Goal: Task Accomplishment & Management: Use online tool/utility

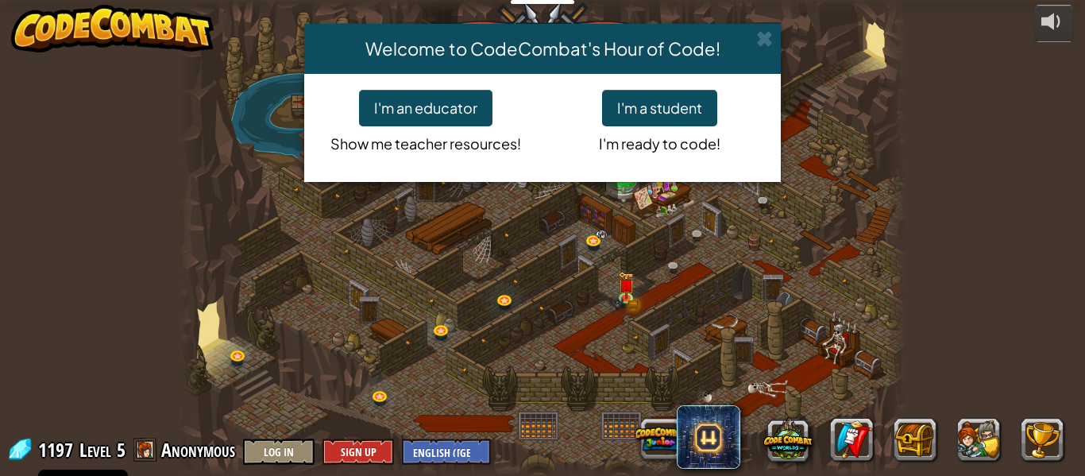
click at [851, 318] on div "Welcome to CodeCombat's Hour of Code! I'm an educator Show me teacher resources…" at bounding box center [542, 238] width 1085 height 476
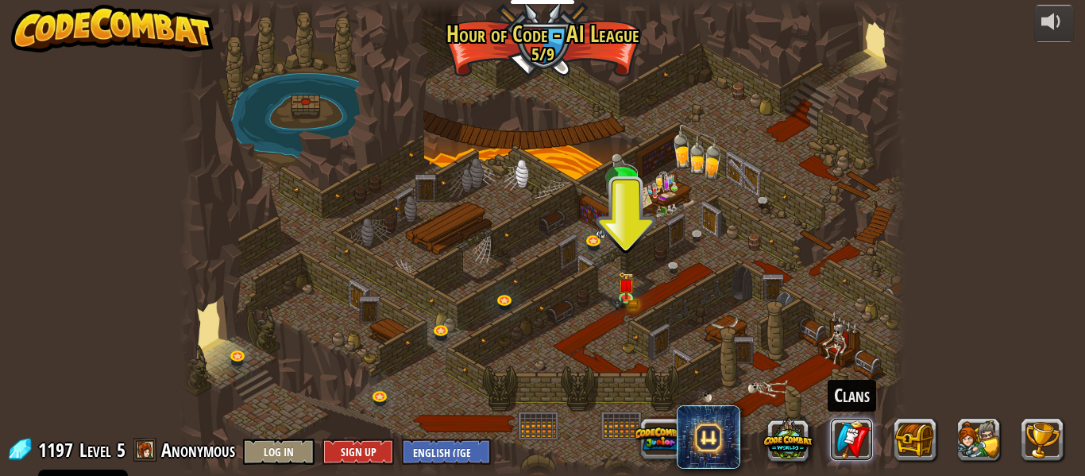
click at [853, 433] on link at bounding box center [852, 439] width 43 height 43
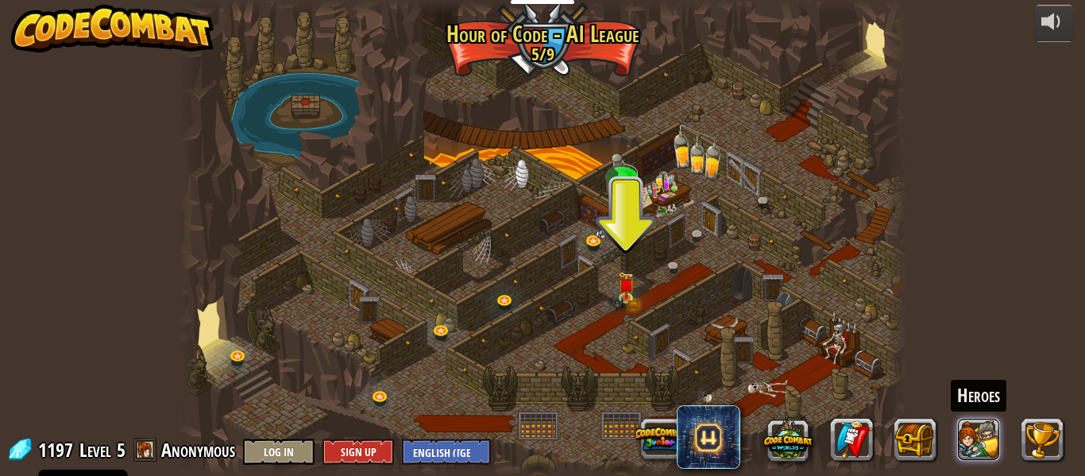
click at [990, 447] on button at bounding box center [979, 439] width 43 height 43
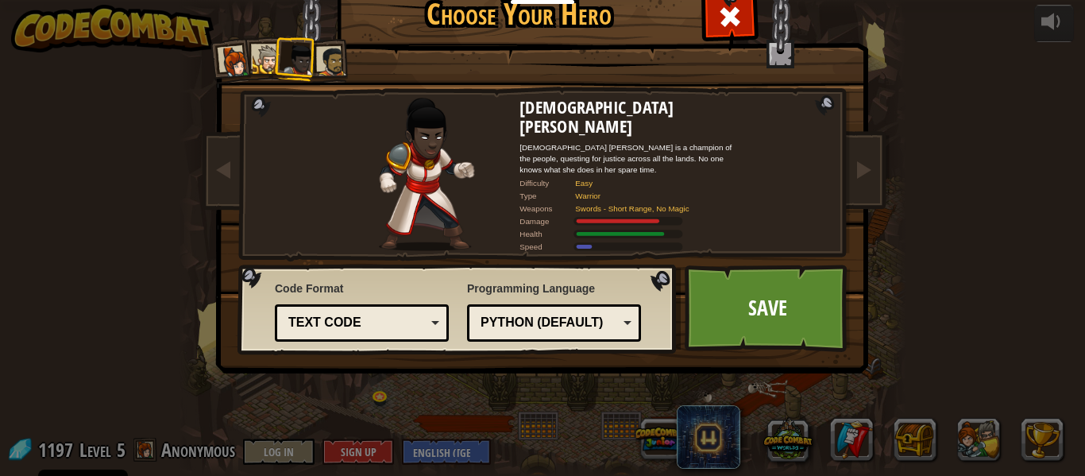
click at [326, 71] on div at bounding box center [331, 61] width 29 height 29
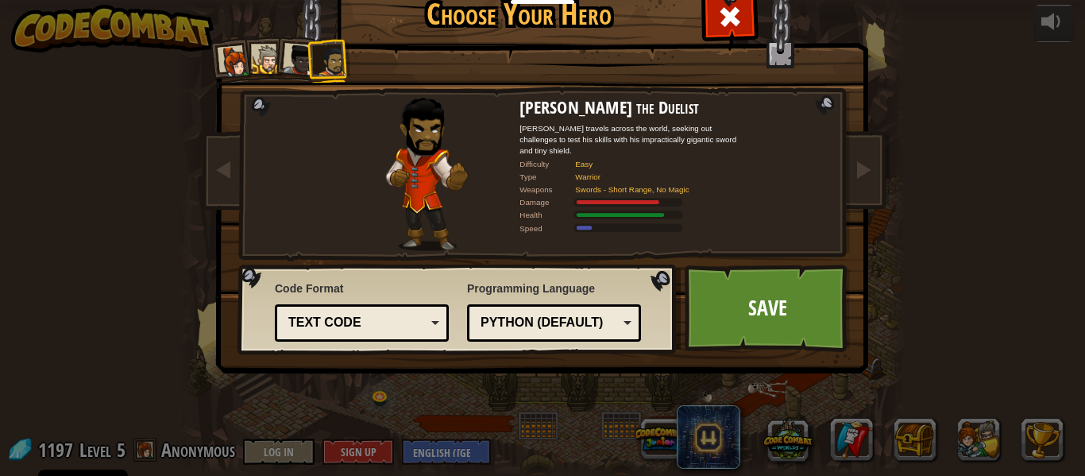
click at [268, 64] on div at bounding box center [267, 59] width 29 height 29
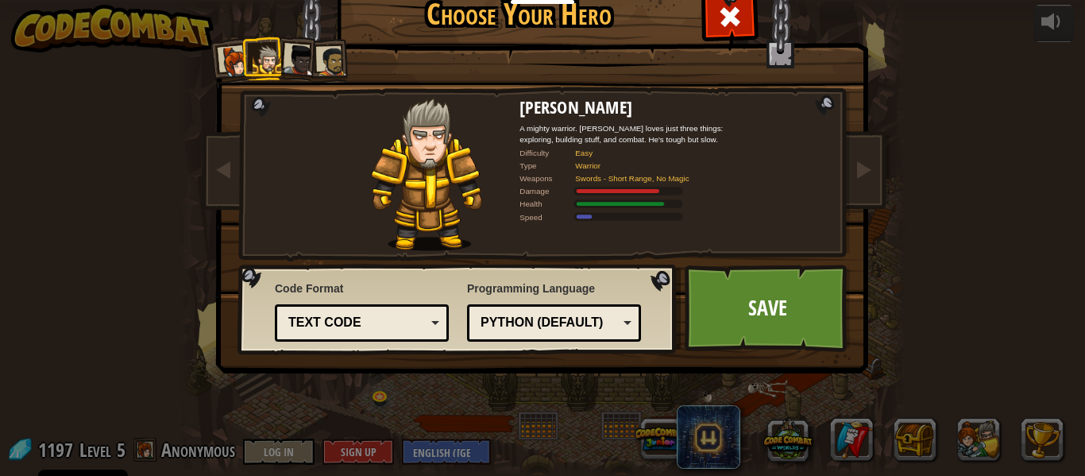
click at [243, 63] on li at bounding box center [263, 59] width 43 height 44
click at [233, 64] on div at bounding box center [235, 62] width 32 height 32
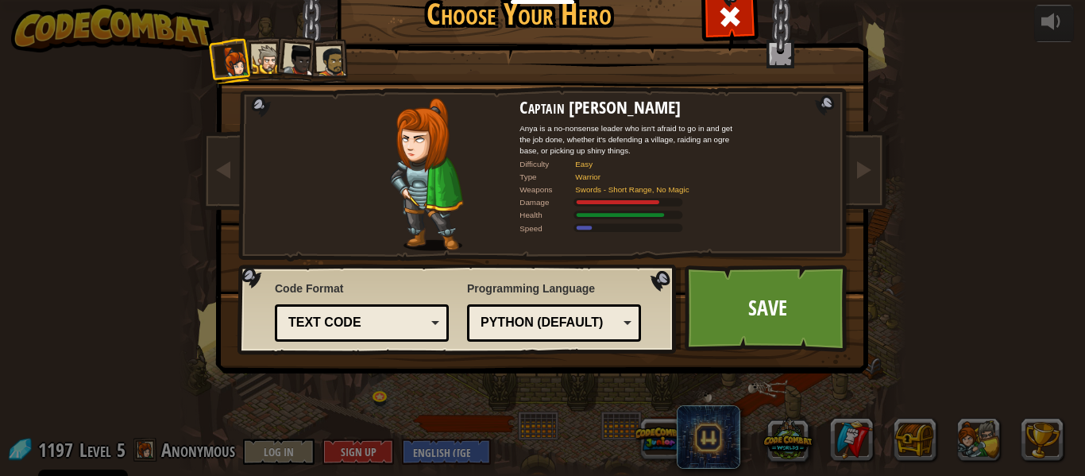
click at [257, 59] on div at bounding box center [267, 59] width 29 height 29
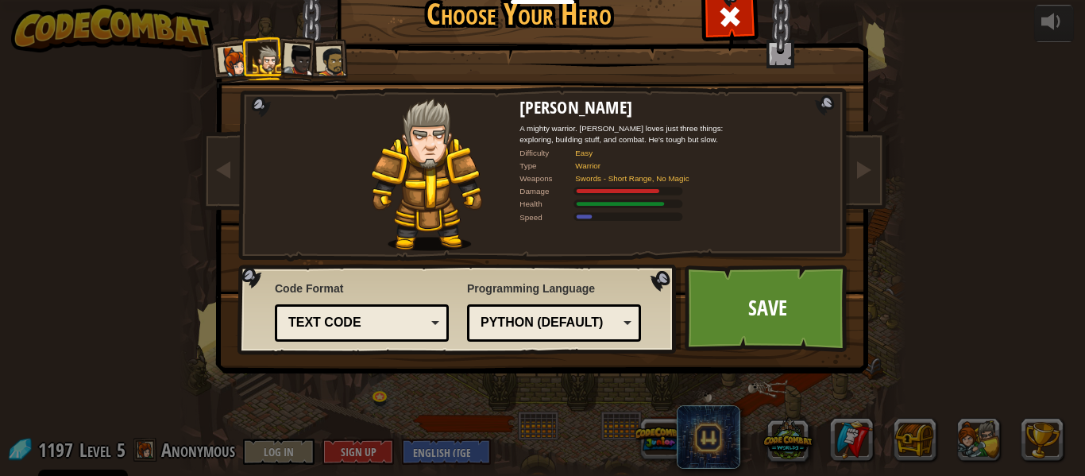
click at [292, 67] on div at bounding box center [300, 60] width 32 height 32
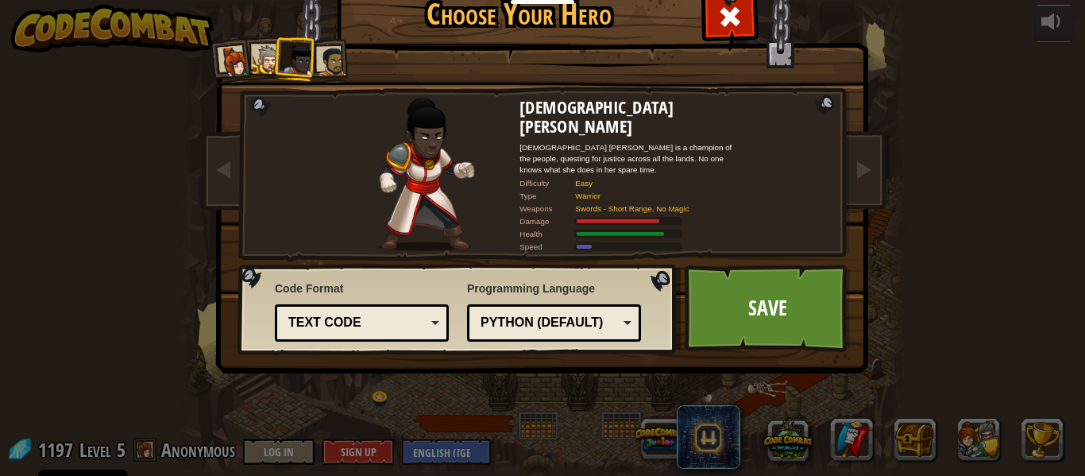
click at [321, 70] on div at bounding box center [331, 61] width 29 height 29
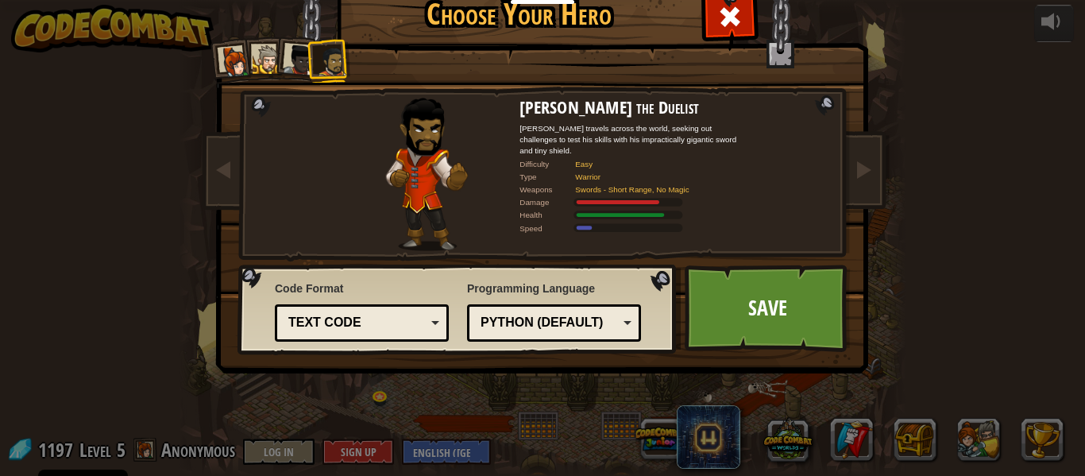
click at [929, 310] on div "Choose Your Hero 1197 Captain [PERSON_NAME] is a no-nonsense leader who isn't a…" at bounding box center [542, 238] width 1085 height 476
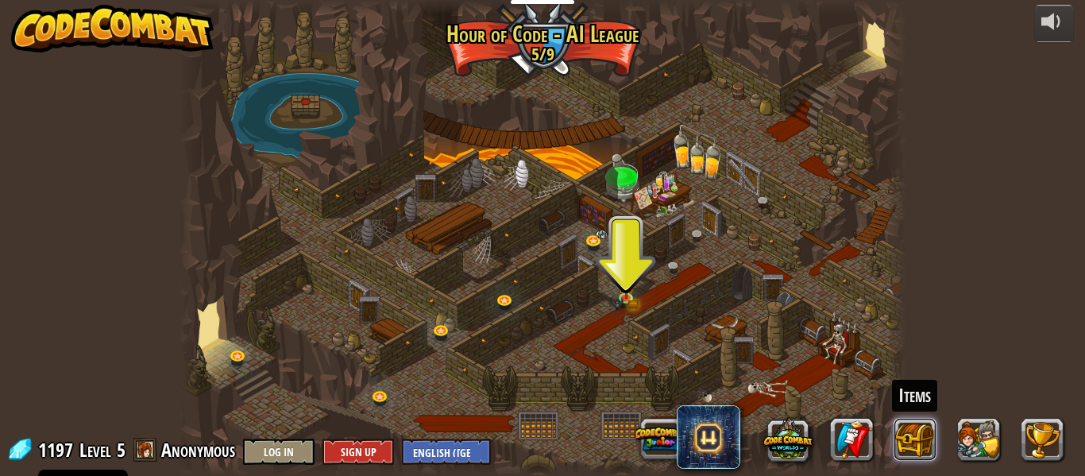
click at [922, 434] on button at bounding box center [915, 439] width 43 height 43
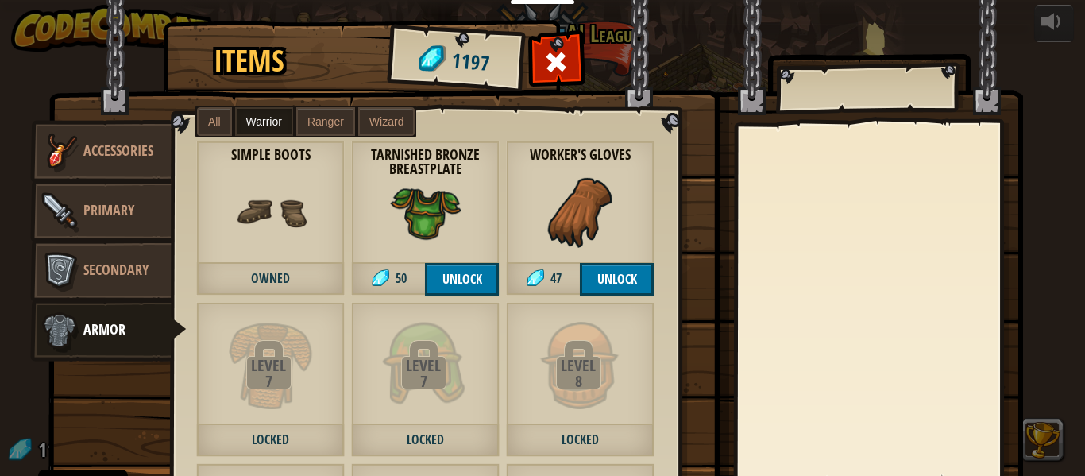
click at [319, 127] on span "Ranger" at bounding box center [325, 121] width 37 height 13
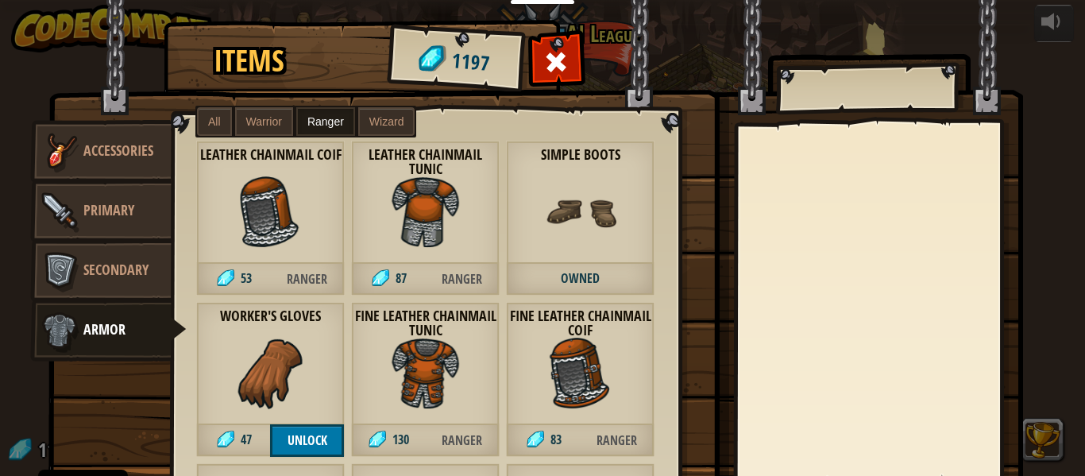
click at [375, 141] on div "Leather Chainmail Tunic 87 Ranger" at bounding box center [425, 218] width 149 height 155
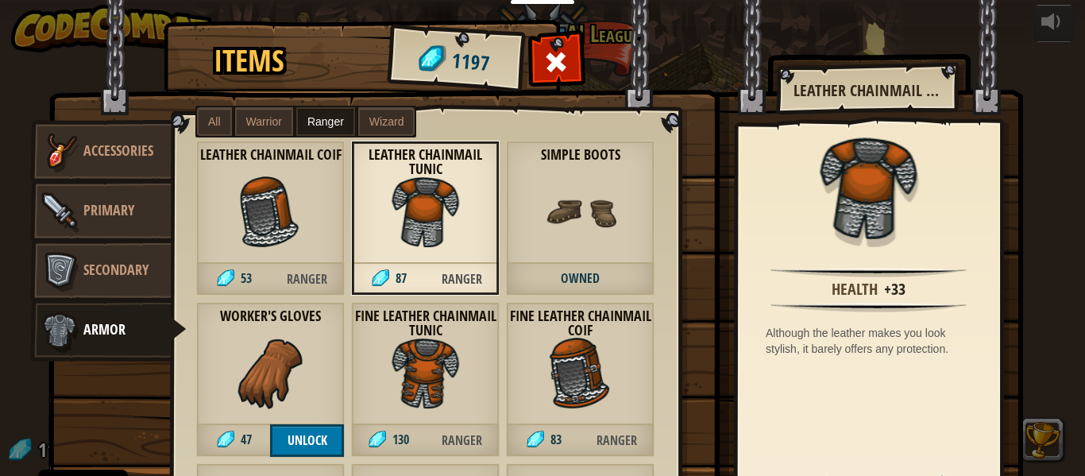
click at [211, 119] on span "All" at bounding box center [214, 121] width 13 height 13
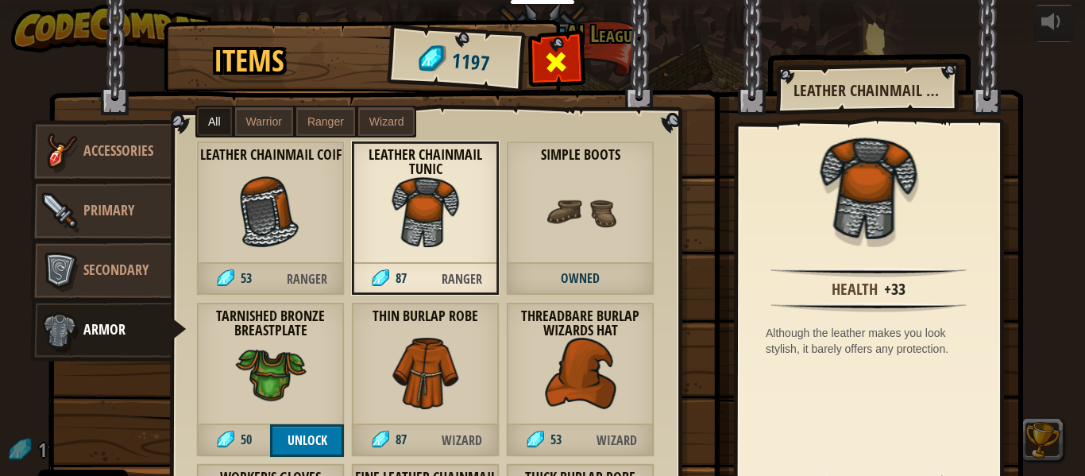
click at [554, 64] on span at bounding box center [556, 61] width 25 height 25
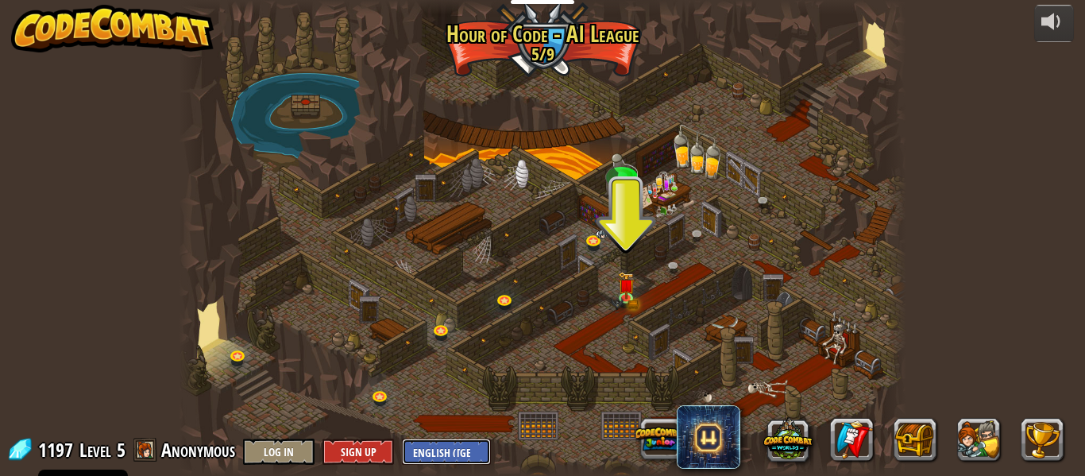
click at [415, 447] on select "English ([GEOGRAPHIC_DATA]) English ([GEOGRAPHIC_DATA]) 简体中文 繁體中文 русский españ…" at bounding box center [446, 451] width 89 height 26
select select "en-[GEOGRAPHIC_DATA]"
click at [402, 438] on select "English ([GEOGRAPHIC_DATA]) English ([GEOGRAPHIC_DATA]) 简体中文 繁體中文 русский españ…" at bounding box center [446, 451] width 89 height 26
select select "en-[GEOGRAPHIC_DATA]"
click at [975, 428] on button at bounding box center [979, 439] width 43 height 43
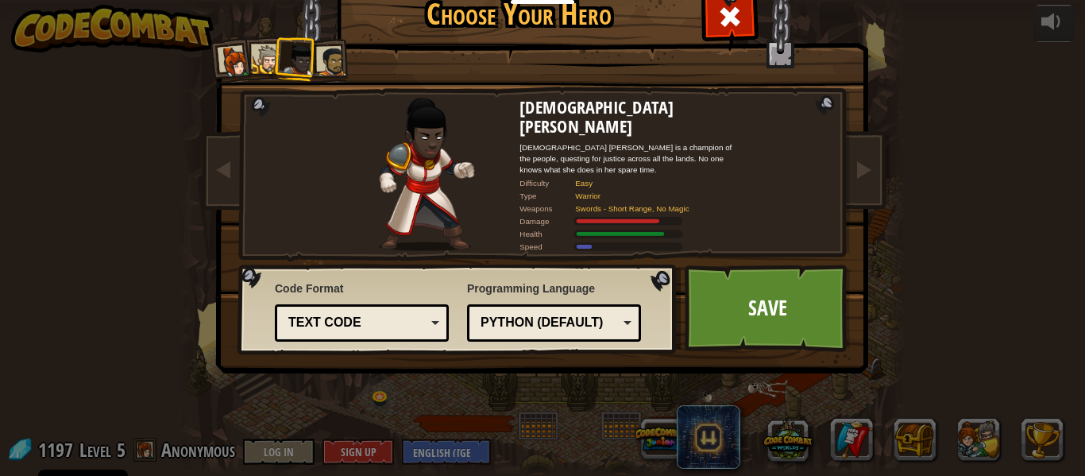
click at [335, 58] on div at bounding box center [331, 61] width 29 height 29
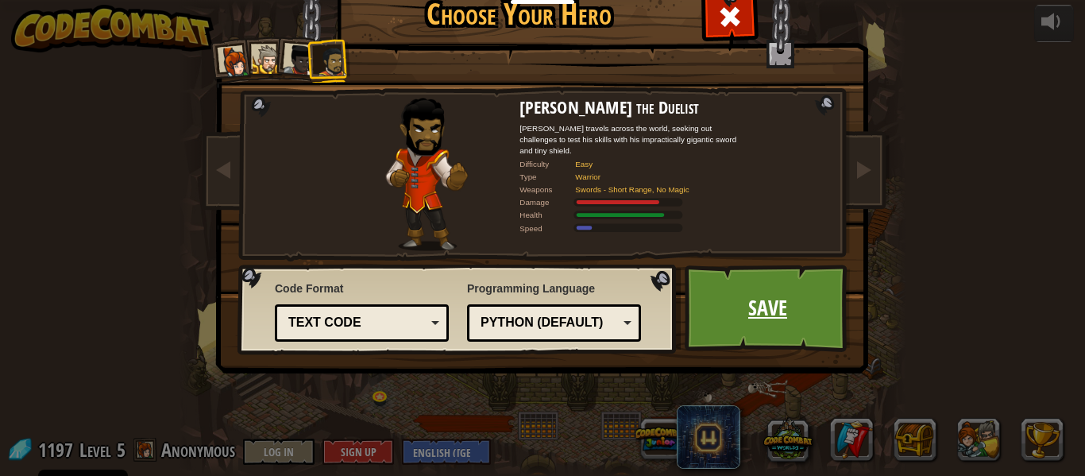
click at [809, 313] on link "Save" at bounding box center [768, 307] width 166 height 87
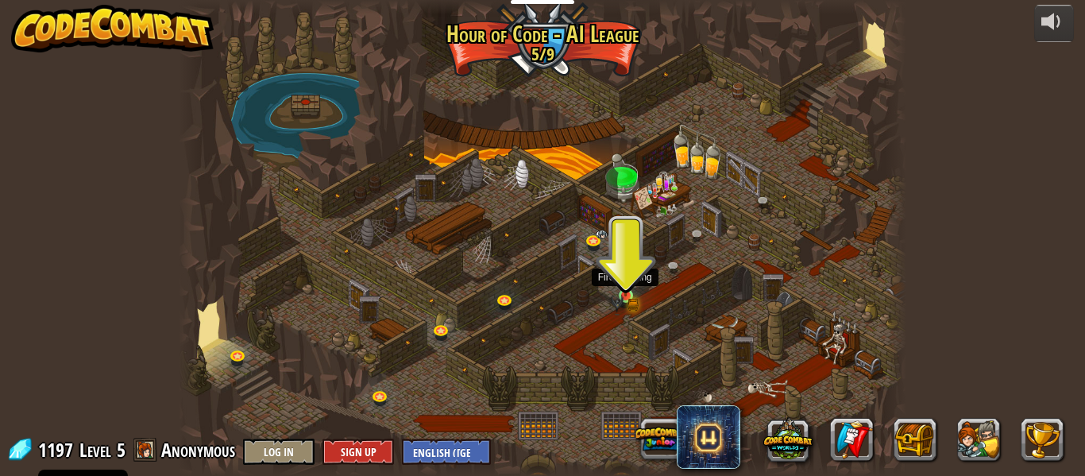
click at [626, 276] on img at bounding box center [625, 278] width 17 height 37
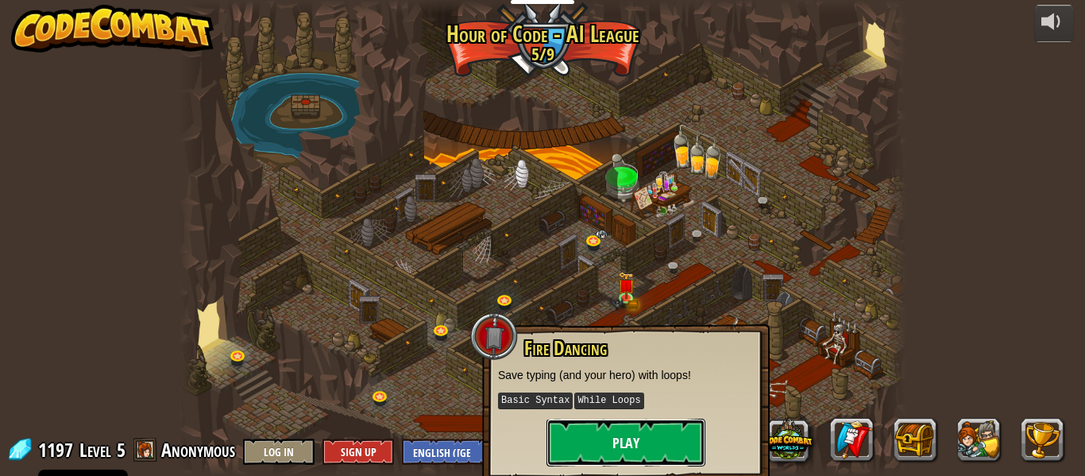
click at [653, 455] on button "Play" at bounding box center [625, 443] width 159 height 48
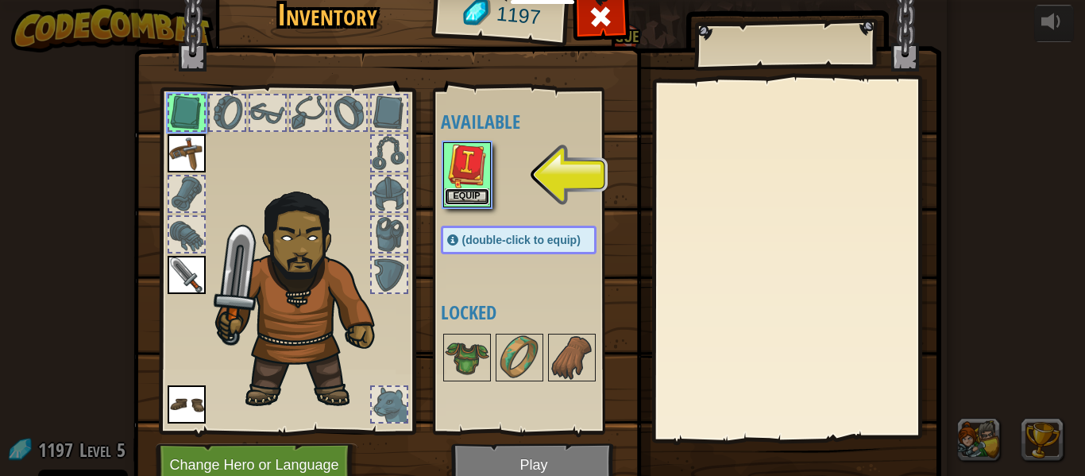
click at [469, 192] on button "Equip" at bounding box center [467, 196] width 44 height 17
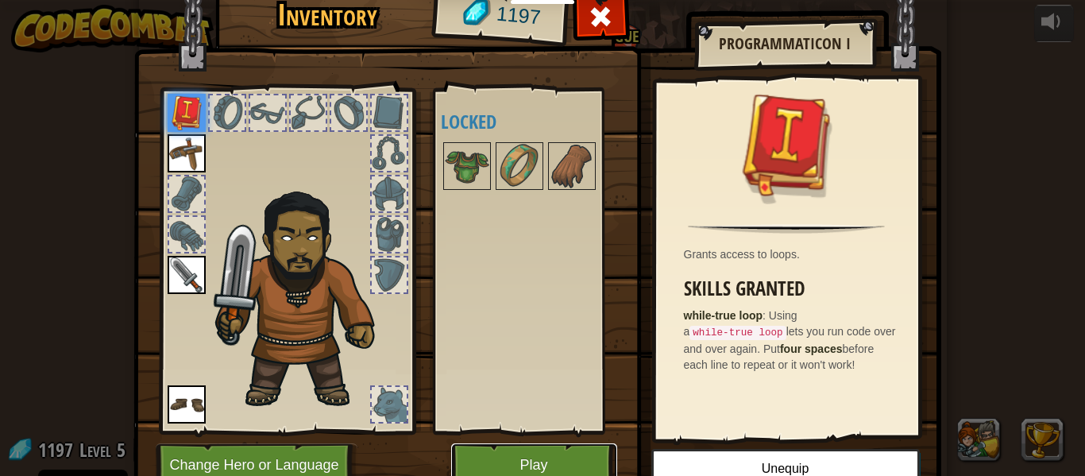
click at [535, 446] on button "Play" at bounding box center [534, 465] width 166 height 44
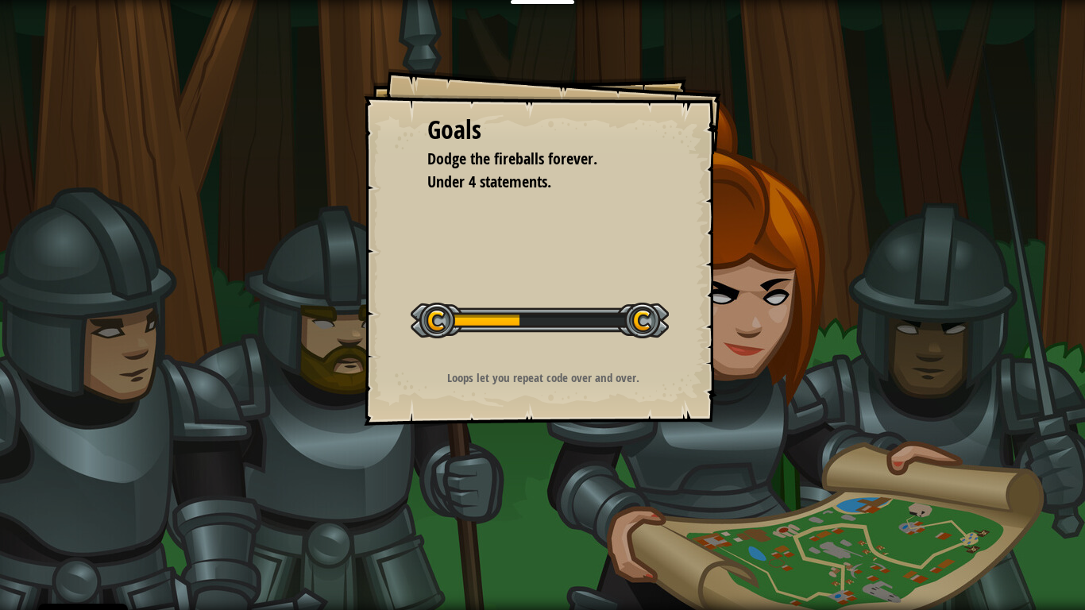
click at [631, 417] on div "Goals Dodge the fireballs forever. Under 4 statements. Start Level Error loadin…" at bounding box center [542, 246] width 357 height 357
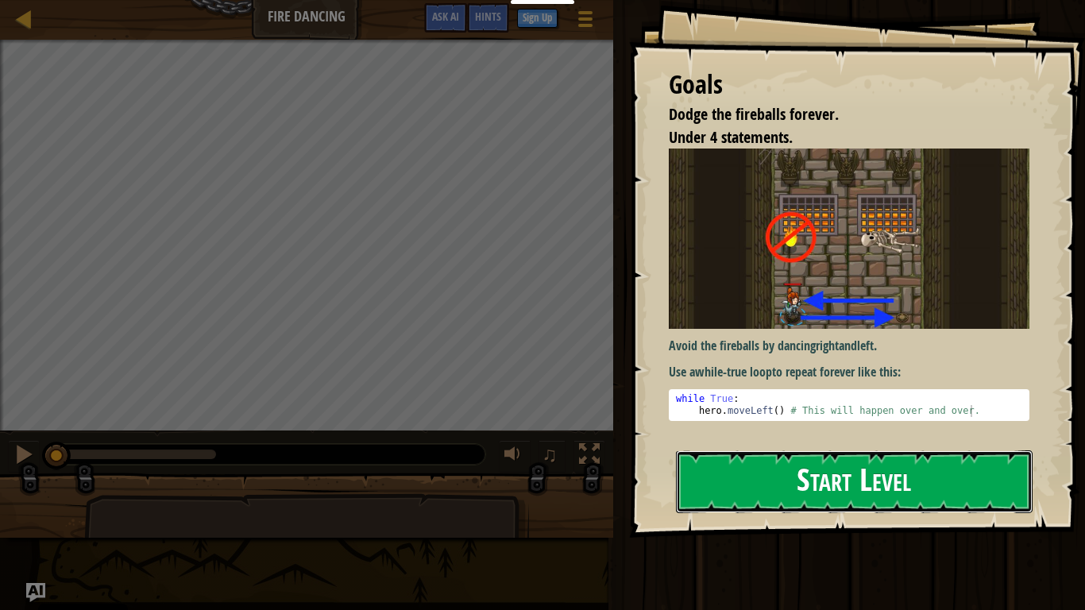
click at [762, 473] on button "Start Level" at bounding box center [854, 481] width 357 height 63
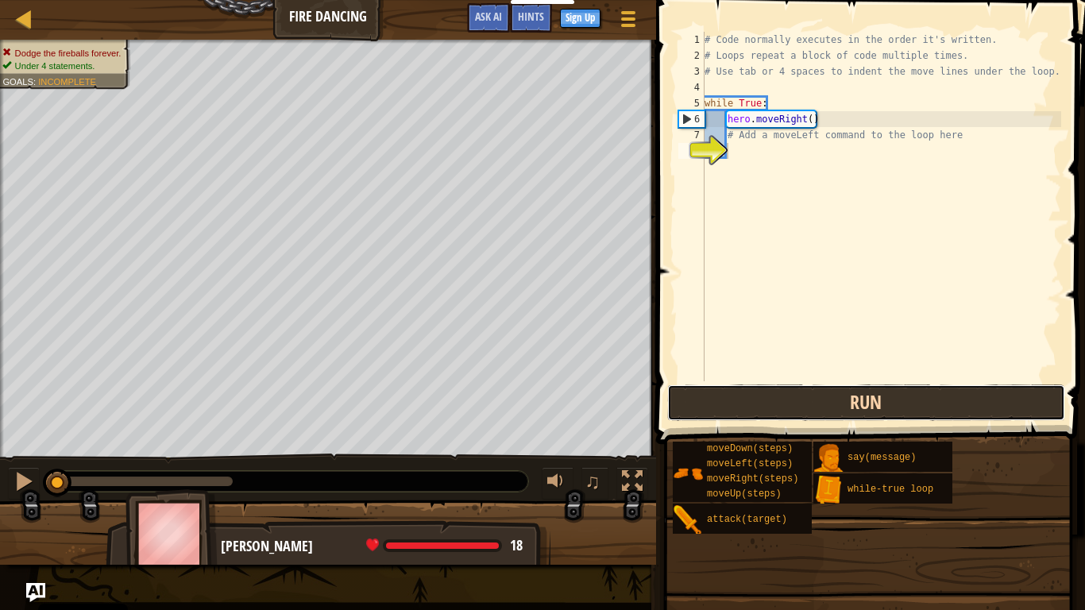
click at [987, 395] on button "Run" at bounding box center [866, 402] width 398 height 37
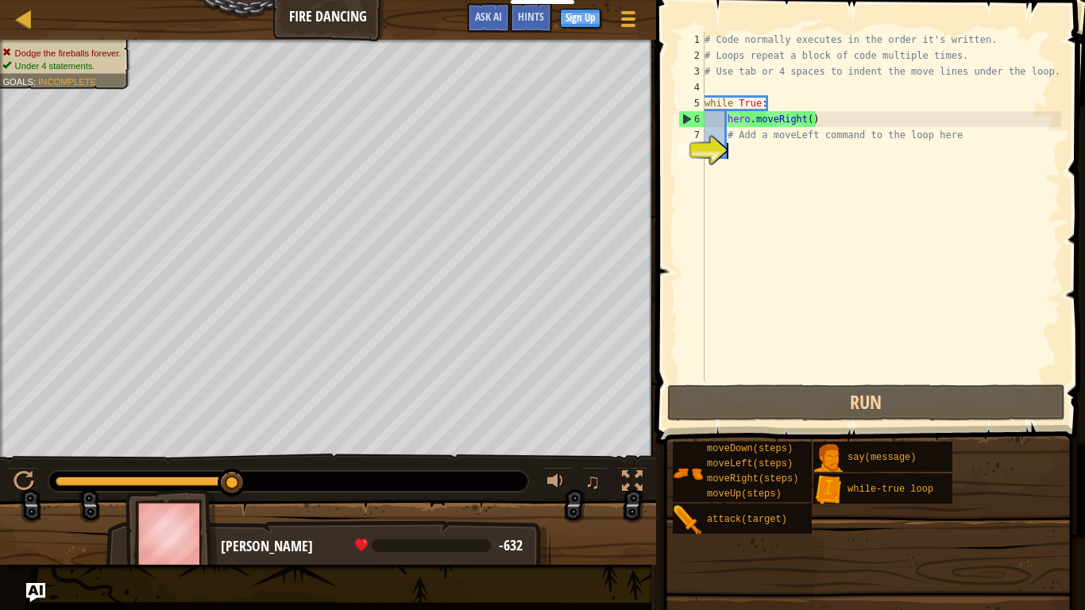
type textarea "m"
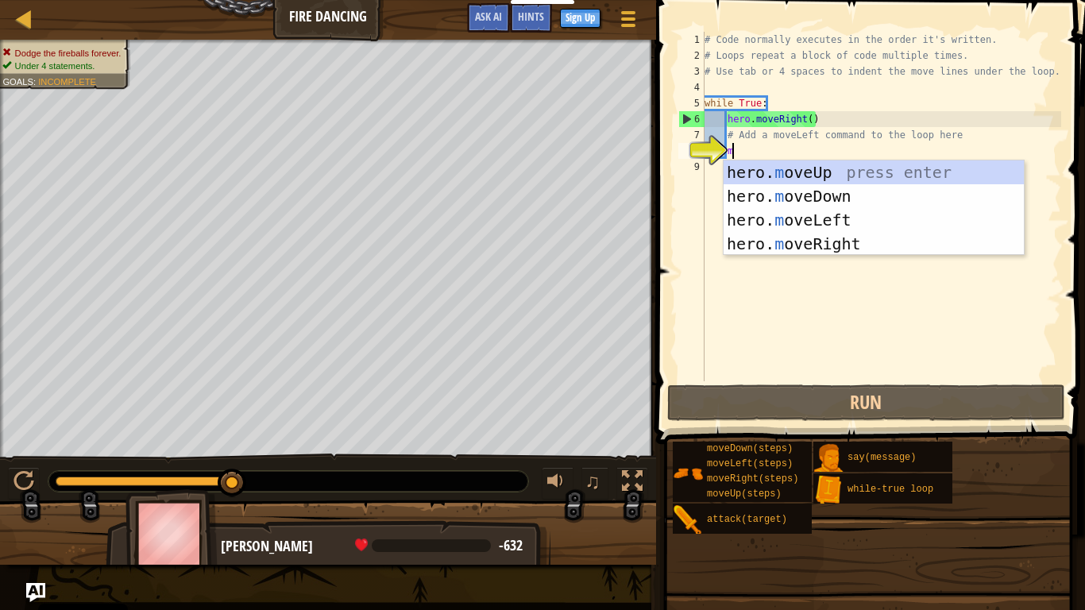
scroll to position [7, 3]
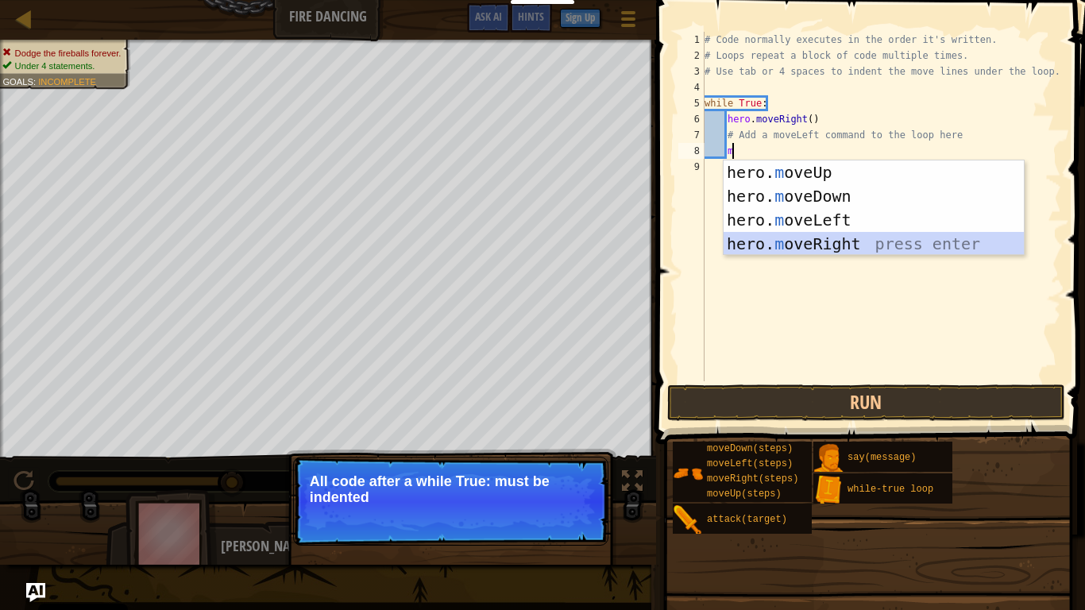
click at [851, 240] on div "hero. m oveUp press enter hero. m oveDown press enter hero. m oveLeft press ent…" at bounding box center [874, 231] width 300 height 143
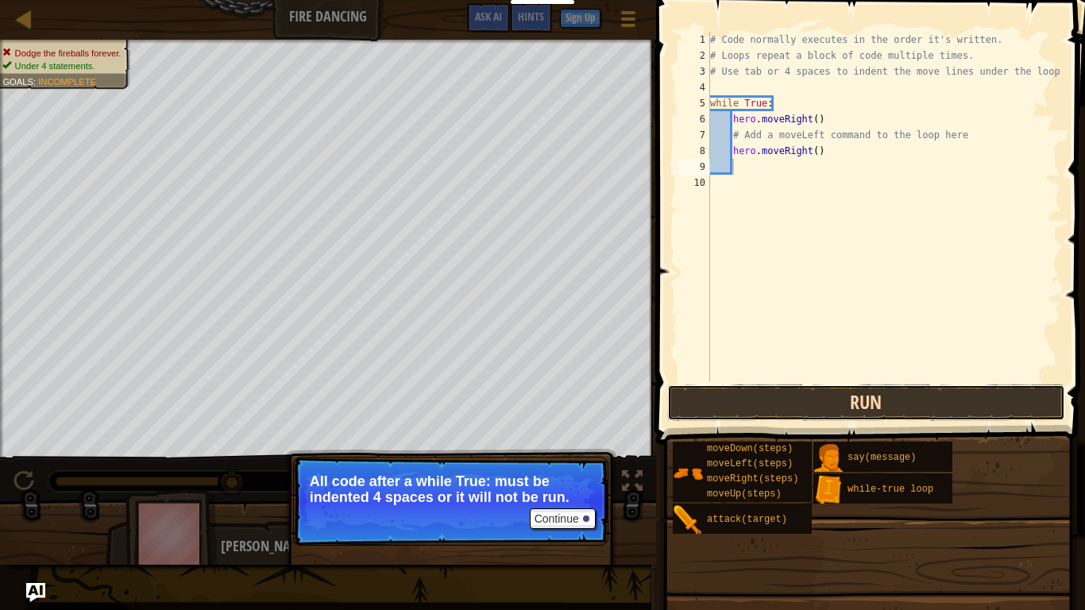
click at [852, 391] on button "Run" at bounding box center [866, 402] width 398 height 37
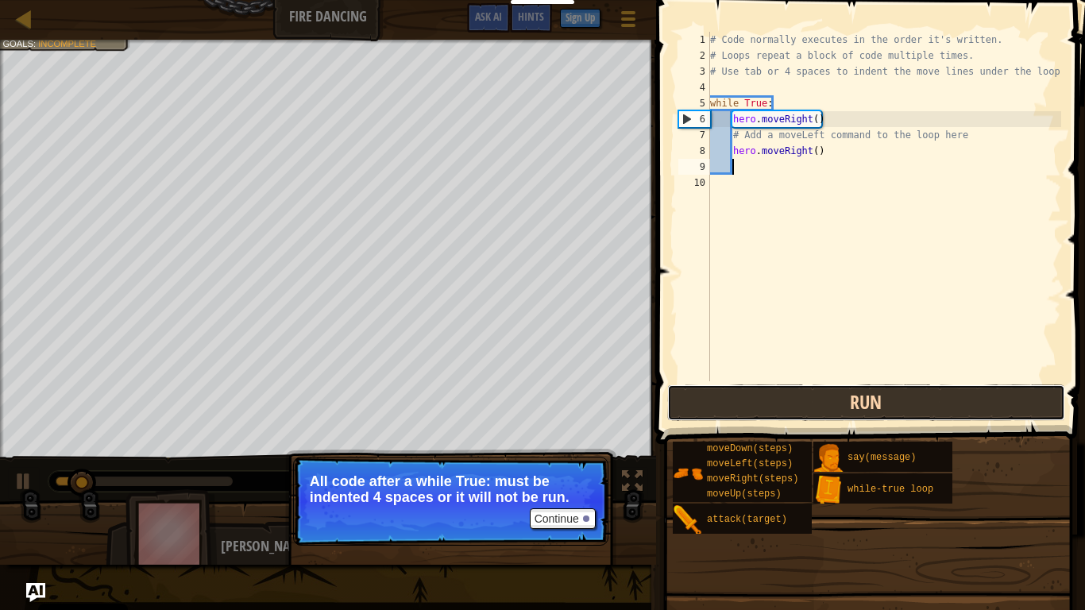
click at [852, 391] on button "Run" at bounding box center [866, 402] width 398 height 37
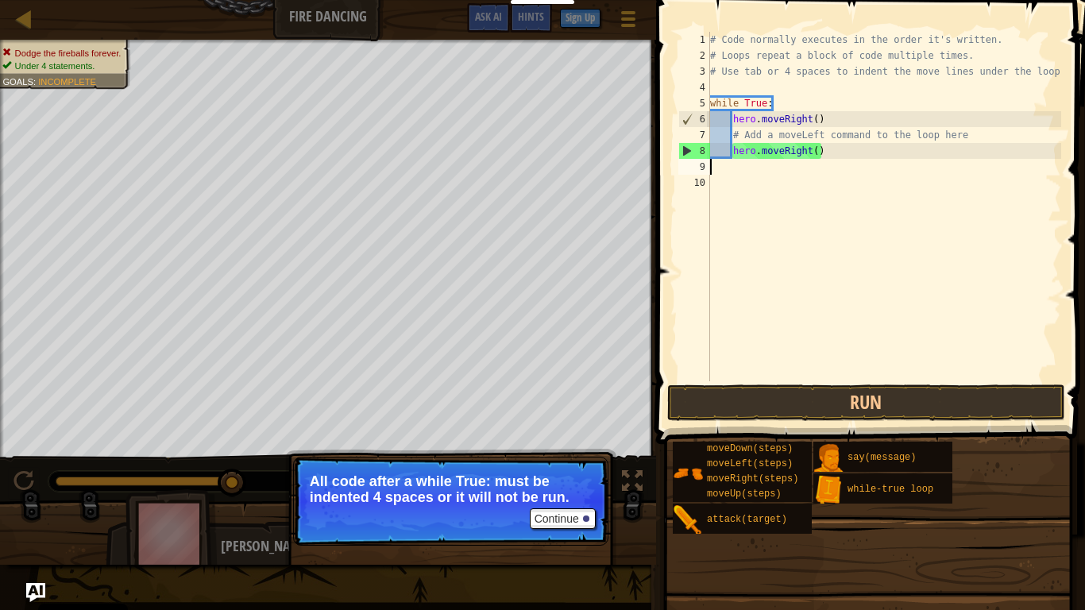
scroll to position [7, 0]
type textarea "h"
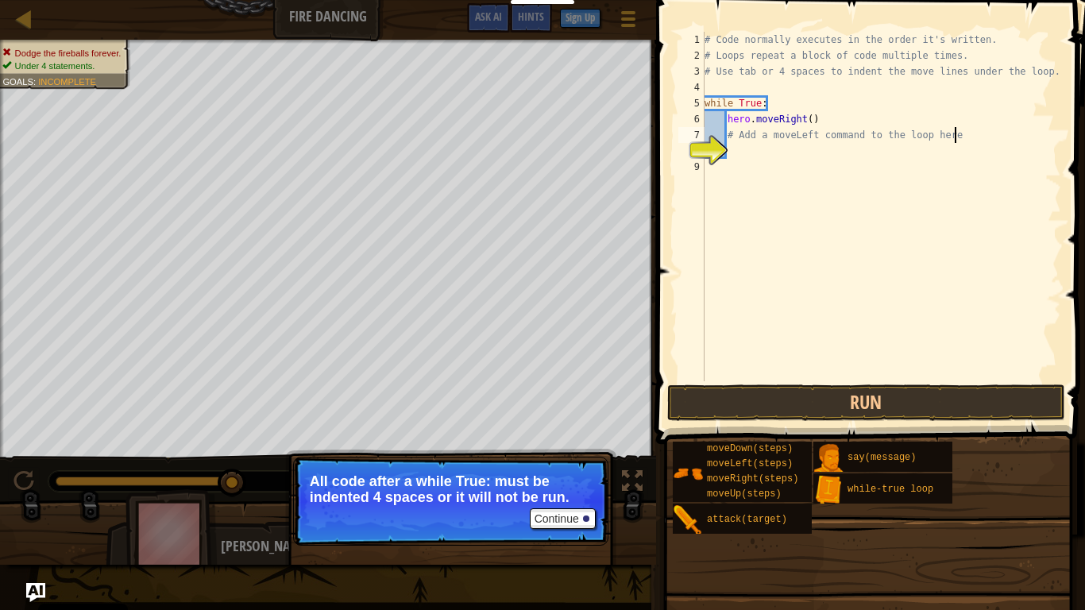
click at [952, 135] on div "# Code normally executes in the order it's written. # Loops repeat a block of c…" at bounding box center [881, 222] width 360 height 381
type textarea "# Add a moveLeft command to the loop here"
drag, startPoint x: 952, startPoint y: 135, endPoint x: 727, endPoint y: 133, distance: 225.6
click at [727, 133] on div "# Code normally executes in the order it's written. # Loops repeat a block of c…" at bounding box center [881, 222] width 360 height 381
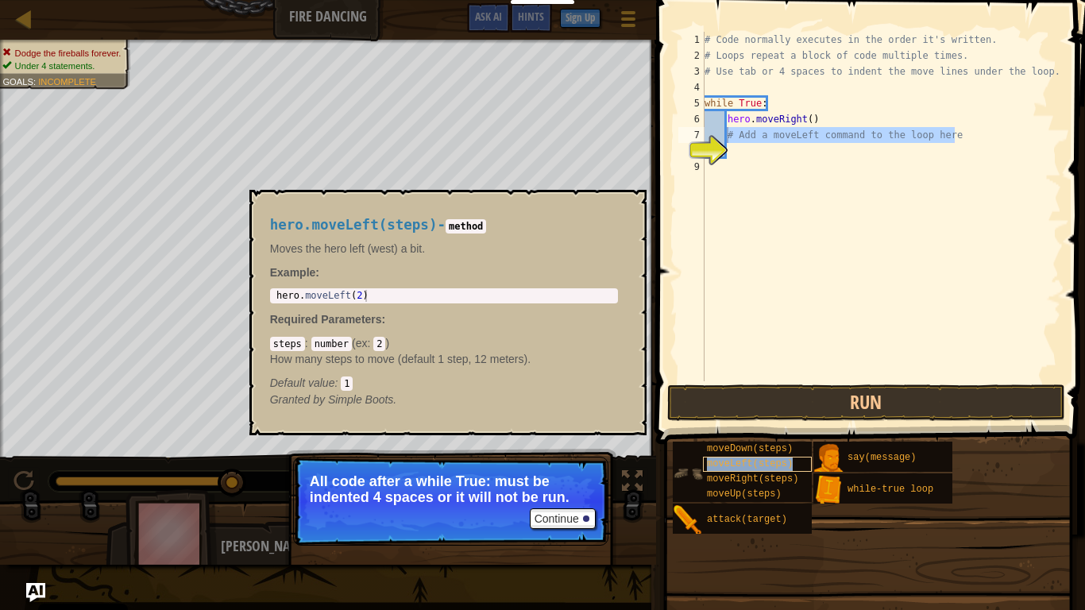
click at [713, 463] on span "moveLeft(steps)" at bounding box center [750, 463] width 86 height 11
click at [724, 465] on span "moveLeft(steps)" at bounding box center [750, 463] width 86 height 11
click at [781, 465] on span "moveLeft(steps)" at bounding box center [750, 463] width 86 height 11
click at [705, 156] on div "8" at bounding box center [691, 151] width 26 height 16
click at [746, 137] on div "# Code normally executes in the order it's written. # Loops repeat a block of c…" at bounding box center [881, 222] width 360 height 381
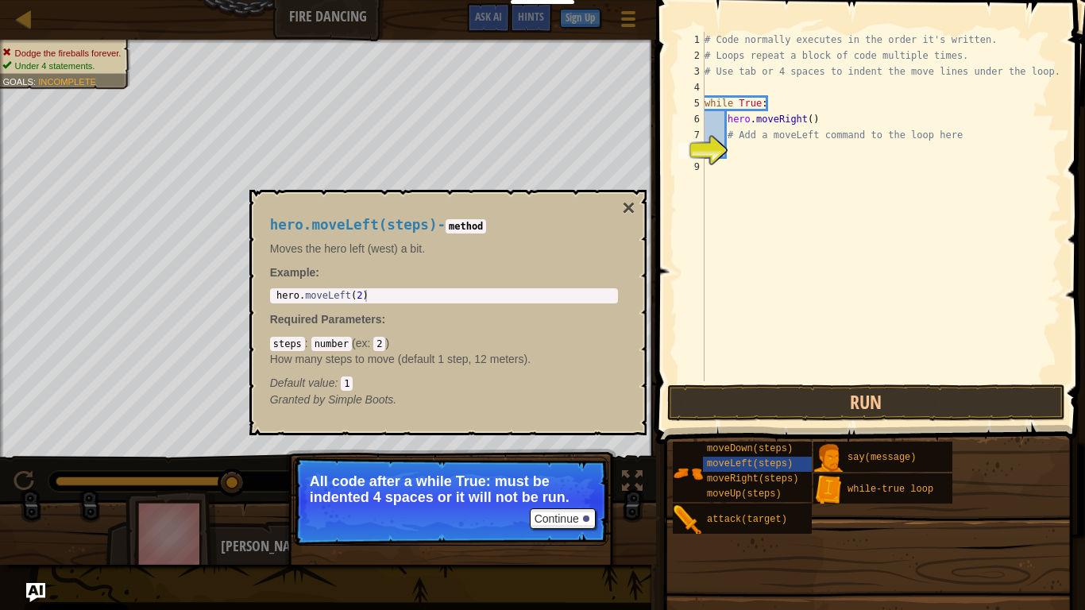
type textarea "# Add a moveLeft command to the loop here"
drag, startPoint x: 724, startPoint y: 133, endPoint x: 976, endPoint y: 134, distance: 252.6
click at [976, 134] on div "# Code normally executes in the order it's written. # Loops repeat a block of c…" at bounding box center [881, 222] width 360 height 381
click at [712, 469] on span "moveLeft(steps)" at bounding box center [750, 463] width 86 height 11
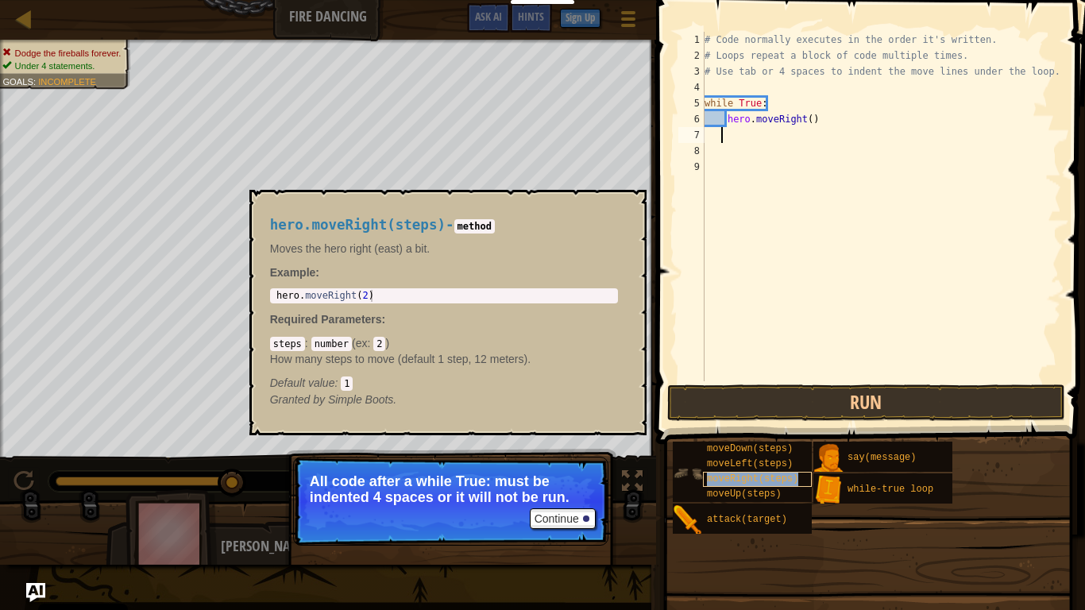
click at [738, 473] on span "moveRight(steps)" at bounding box center [752, 478] width 91 height 11
click at [736, 464] on span "moveLeft(steps)" at bounding box center [750, 463] width 86 height 11
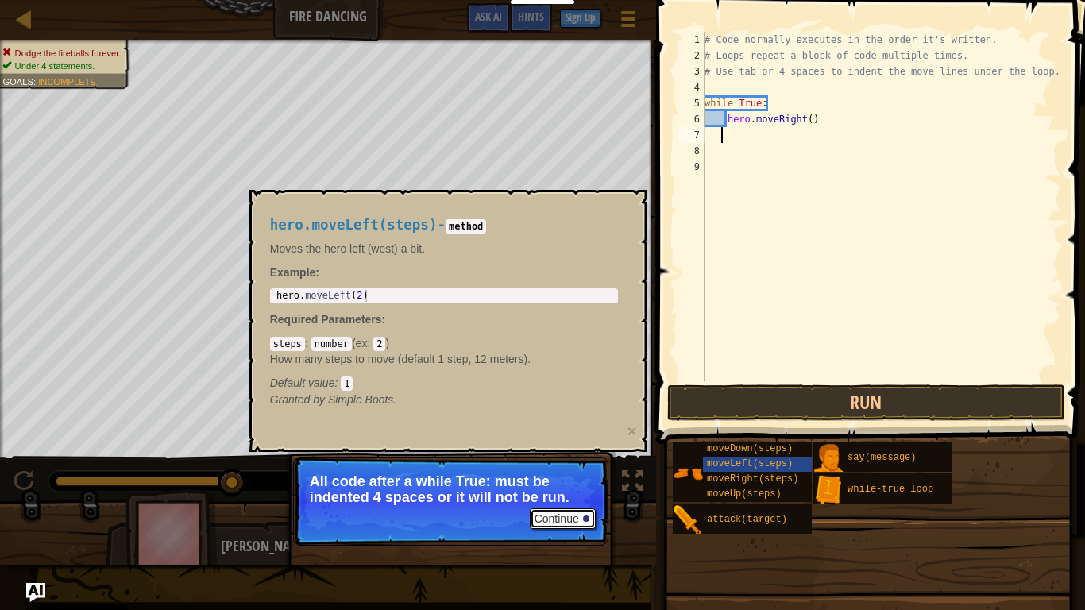
click at [544, 475] on button "Continue" at bounding box center [563, 518] width 66 height 21
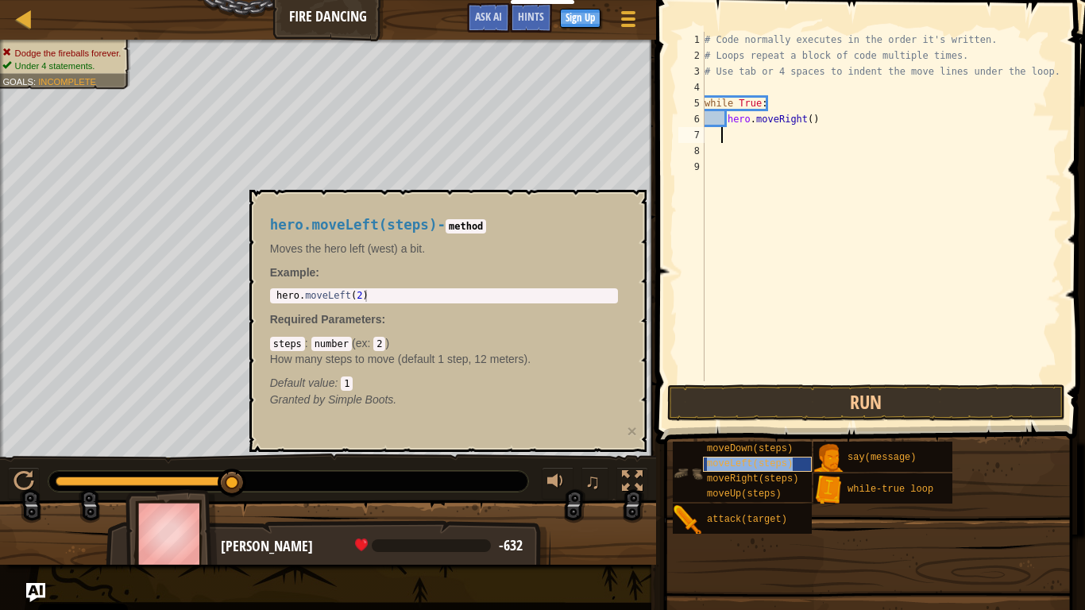
click at [760, 467] on span "moveLeft(steps)" at bounding box center [750, 463] width 86 height 11
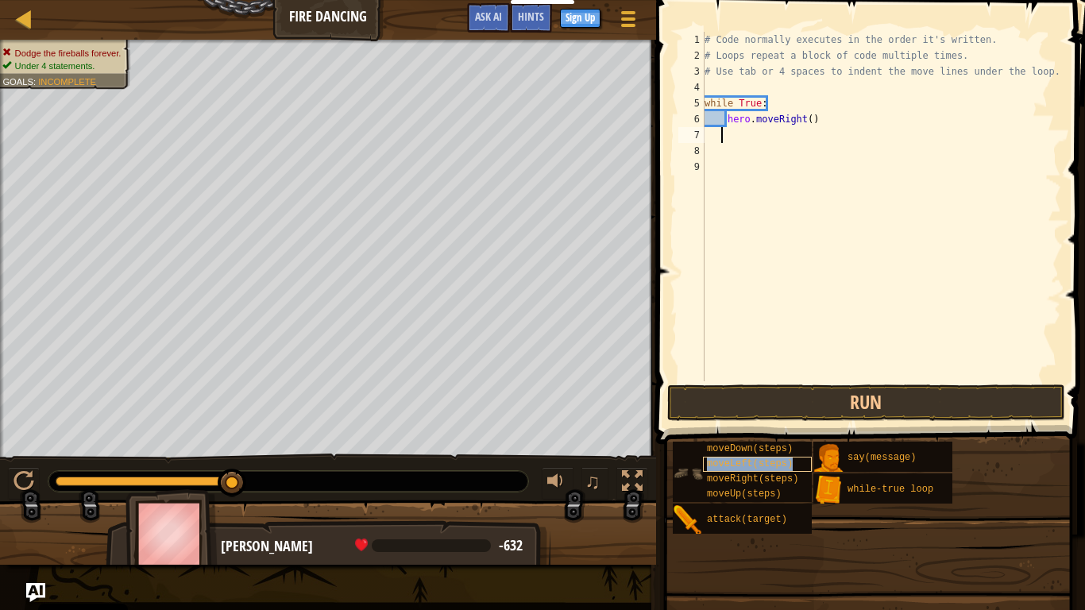
click at [760, 467] on span "moveLeft(steps)" at bounding box center [750, 463] width 86 height 11
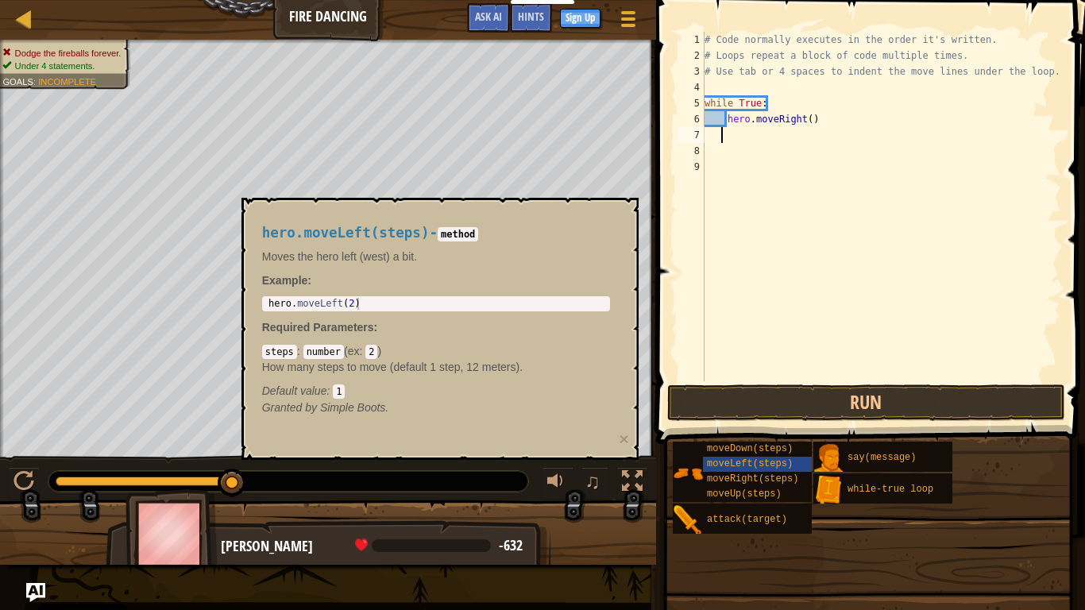
type textarea "hero.moveLeft(2)"
click at [395, 303] on div "hero . moveLeft ( 2 )" at bounding box center [436, 316] width 342 height 36
click at [353, 304] on div "hero . moveLeft ( 2 )" at bounding box center [436, 316] width 342 height 36
click at [897, 245] on div "# Code normally executes in the order it's written. # Loops repeat a block of c…" at bounding box center [881, 222] width 360 height 381
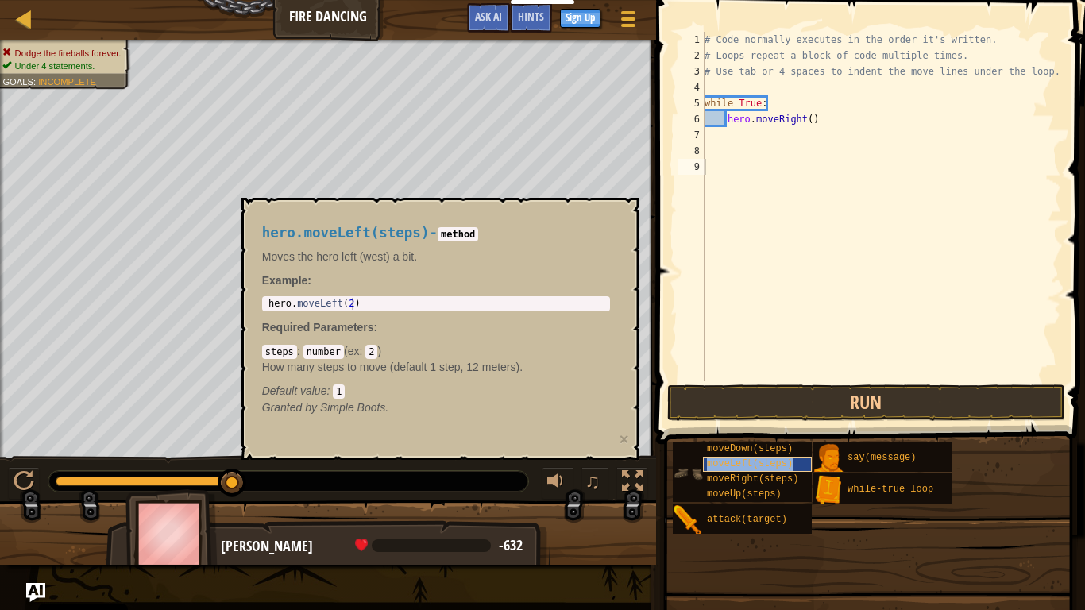
click at [750, 461] on span "moveLeft(steps)" at bounding box center [750, 463] width 86 height 11
click at [720, 168] on div "# Code normally executes in the order it's written. # Loops repeat a block of c…" at bounding box center [881, 222] width 360 height 381
click at [750, 460] on span "moveLeft(steps)" at bounding box center [750, 463] width 86 height 11
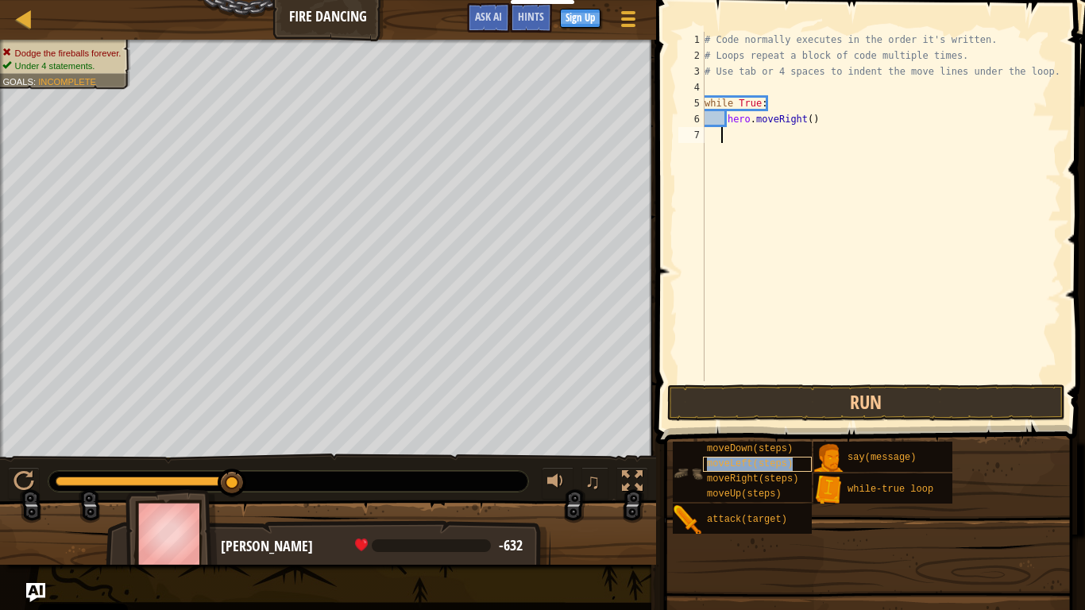
click at [750, 460] on span "moveLeft(steps)" at bounding box center [750, 463] width 86 height 11
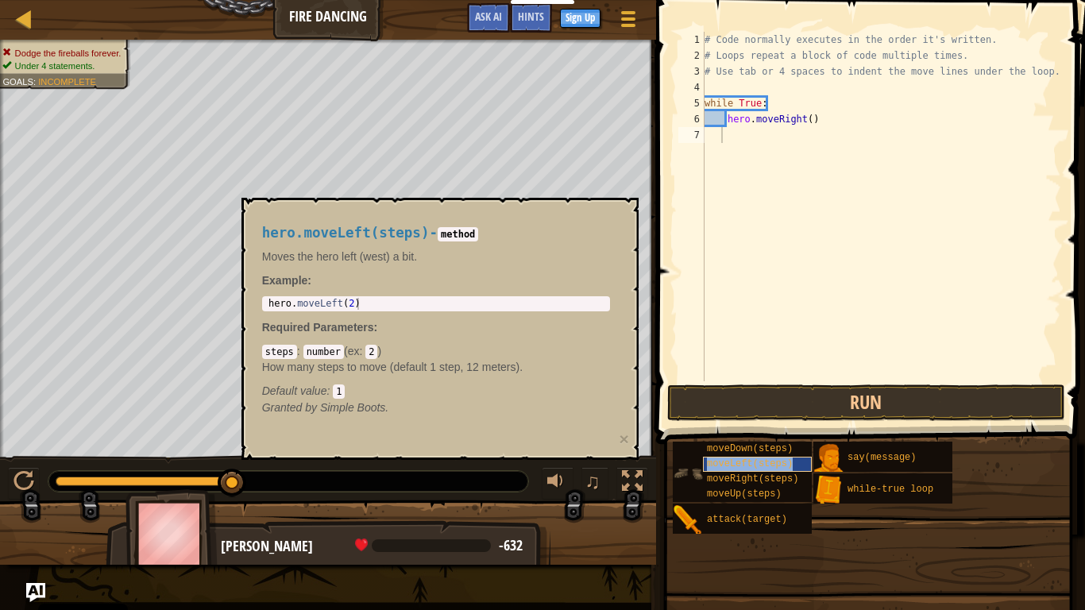
click at [750, 460] on span "moveLeft(steps)" at bounding box center [750, 463] width 86 height 11
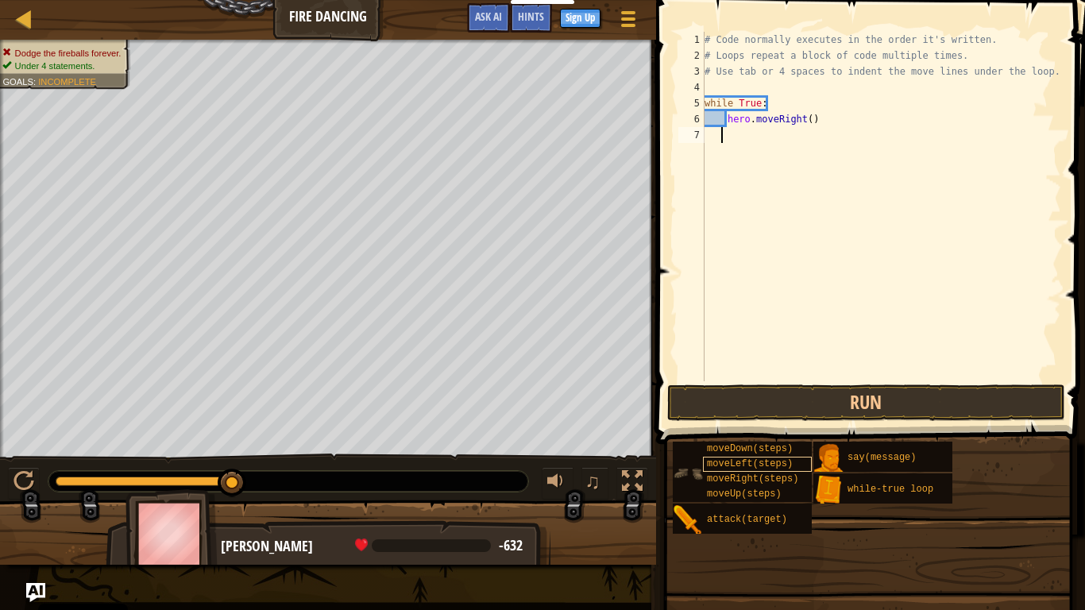
click at [750, 460] on span "moveLeft(steps)" at bounding box center [750, 463] width 86 height 11
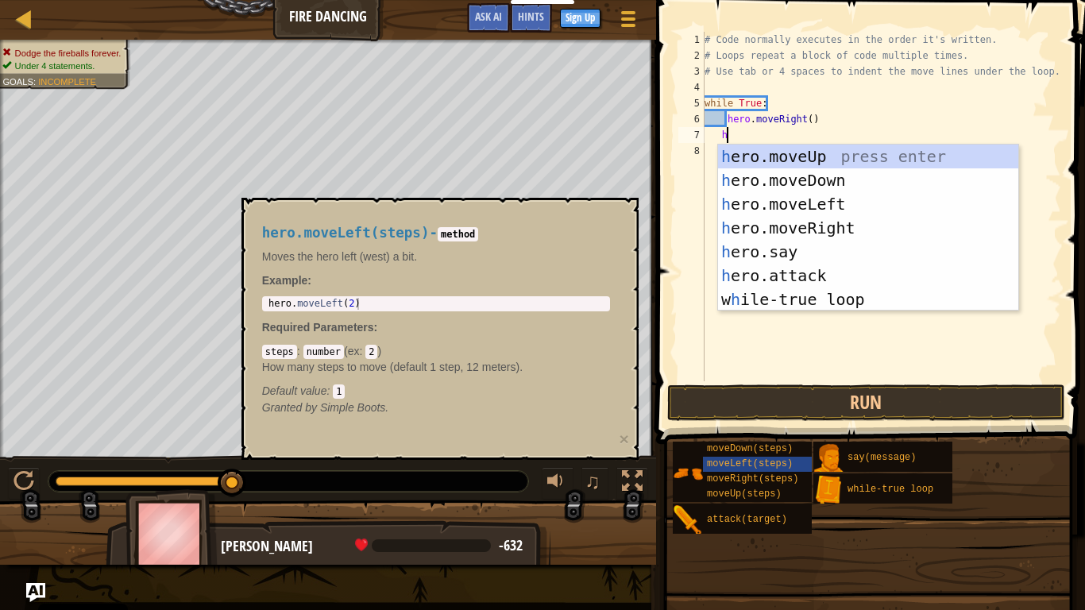
type textarea "her"
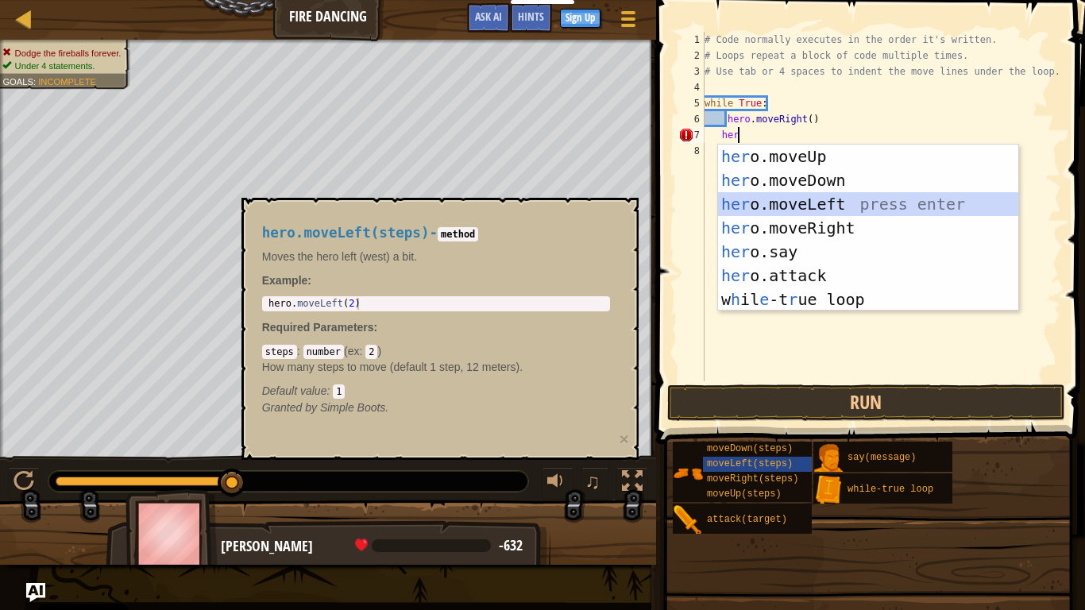
click at [806, 196] on div "her o.moveUp press enter her o.moveDown press enter her o.moveLeft press enter …" at bounding box center [868, 252] width 300 height 214
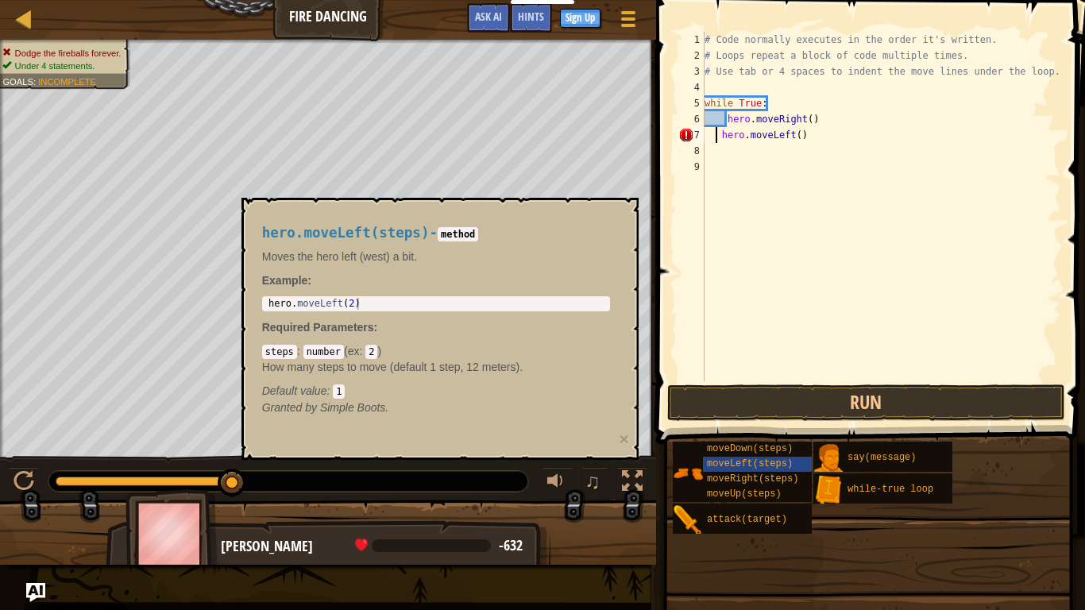
click at [718, 130] on div "# Code normally executes in the order it's written. # Loops repeat a block of c…" at bounding box center [881, 222] width 360 height 381
click at [832, 136] on div "# Code normally executes in the order it's written. # Loops repeat a block of c…" at bounding box center [881, 222] width 360 height 381
type textarea "hero.moveLeft()"
click at [792, 410] on button "Run" at bounding box center [866, 402] width 398 height 37
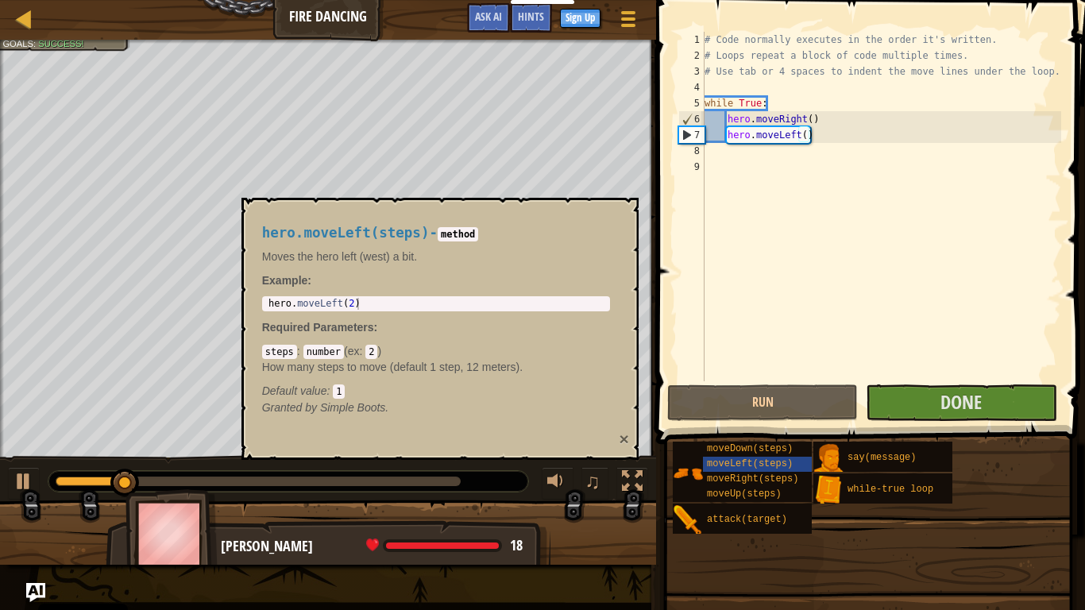
click at [625, 439] on button "×" at bounding box center [624, 438] width 10 height 17
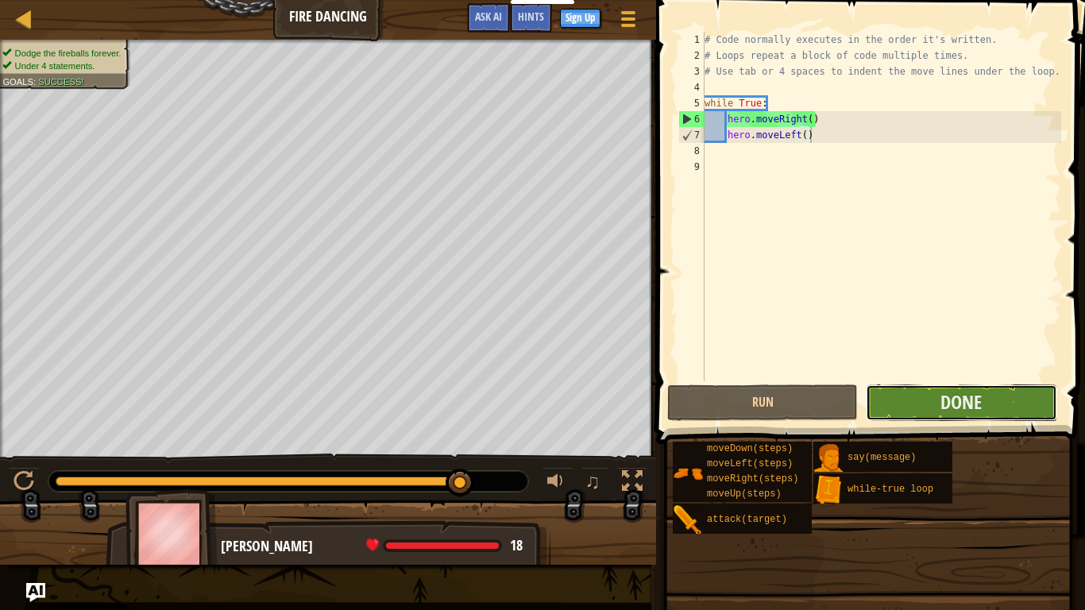
click at [1033, 419] on button "Done" at bounding box center [961, 402] width 191 height 37
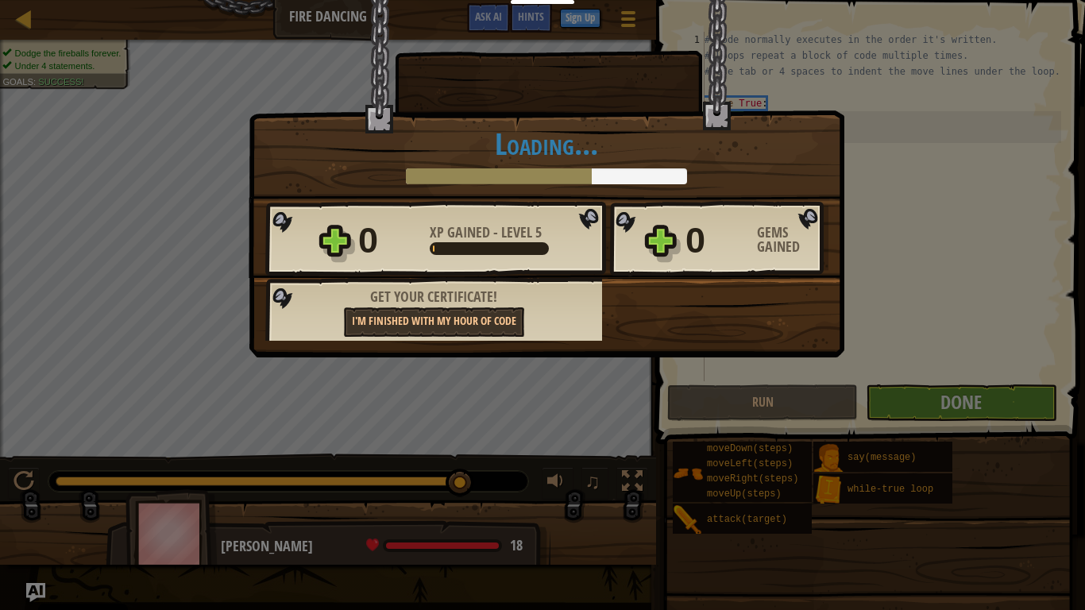
scroll to position [0, 0]
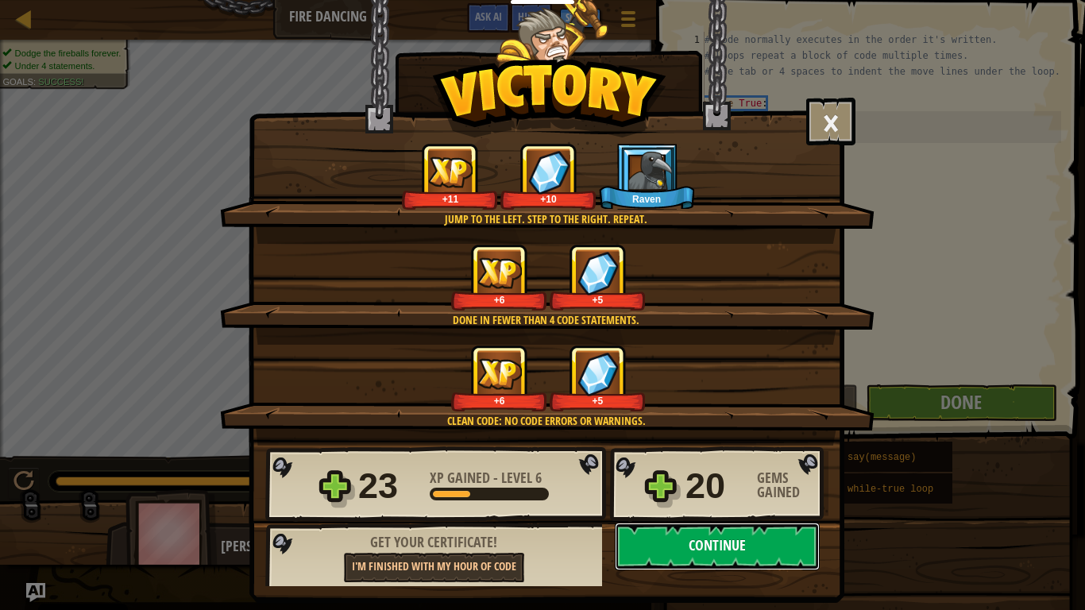
click at [747, 475] on button "Continue" at bounding box center [717, 547] width 205 height 48
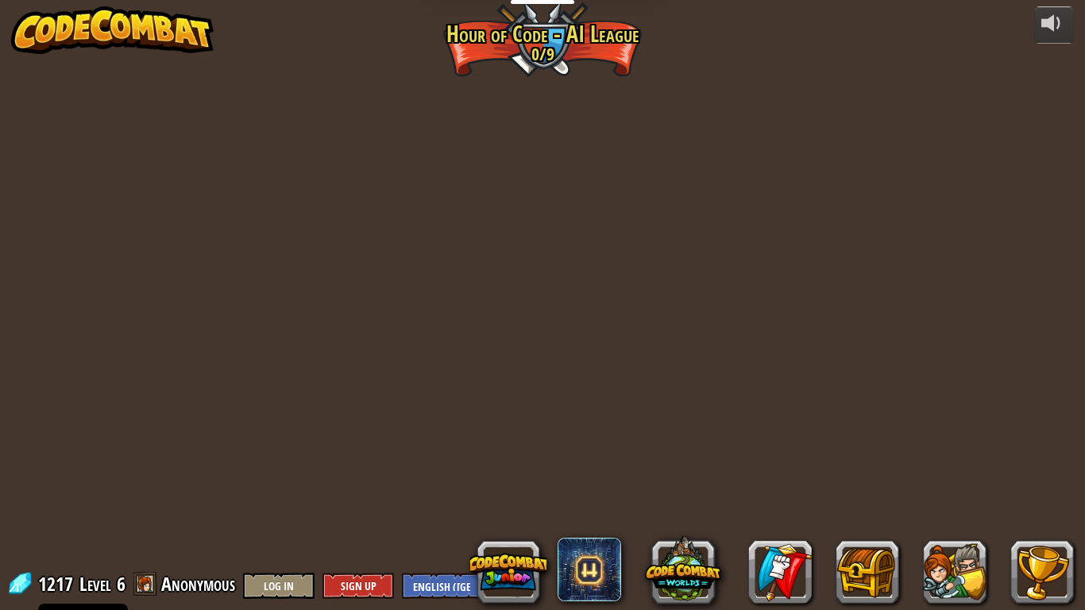
select select "en-[GEOGRAPHIC_DATA]"
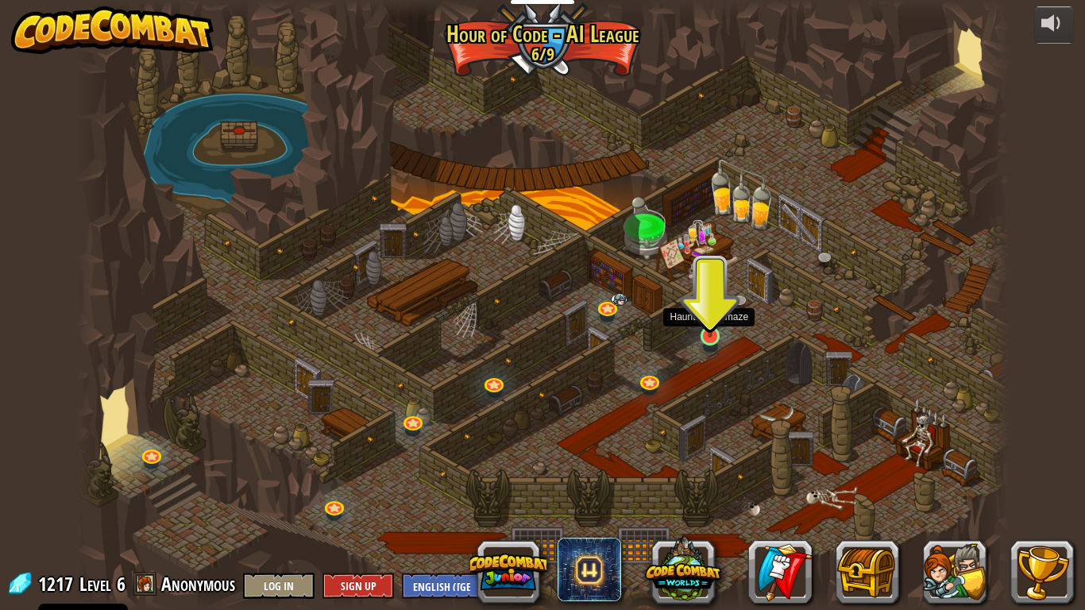
click at [709, 333] on img at bounding box center [710, 311] width 24 height 54
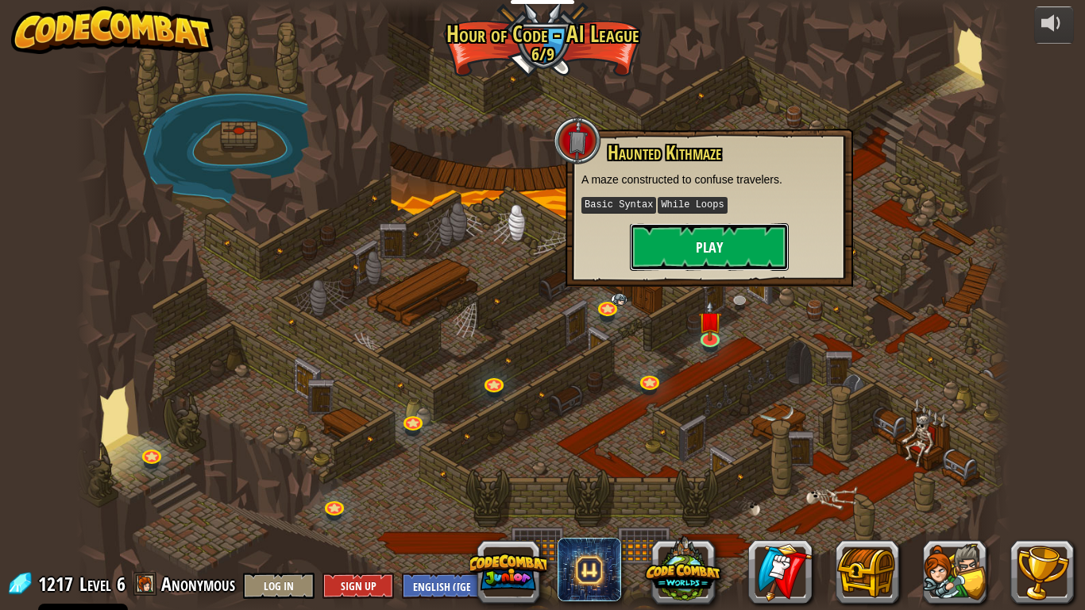
click at [738, 244] on button "Play" at bounding box center [709, 247] width 159 height 48
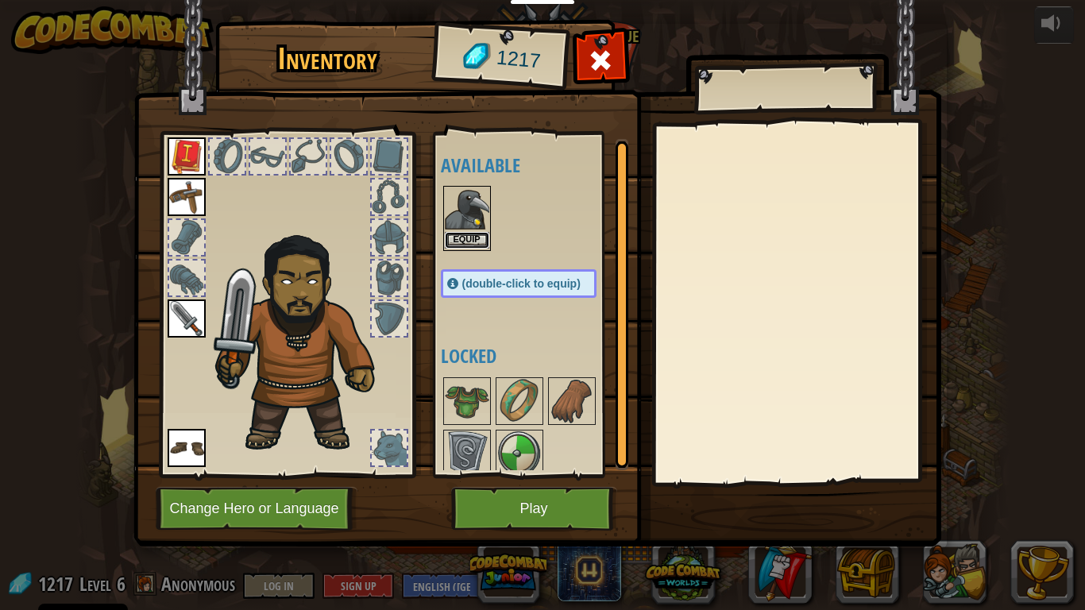
click at [475, 237] on button "Equip" at bounding box center [467, 240] width 44 height 17
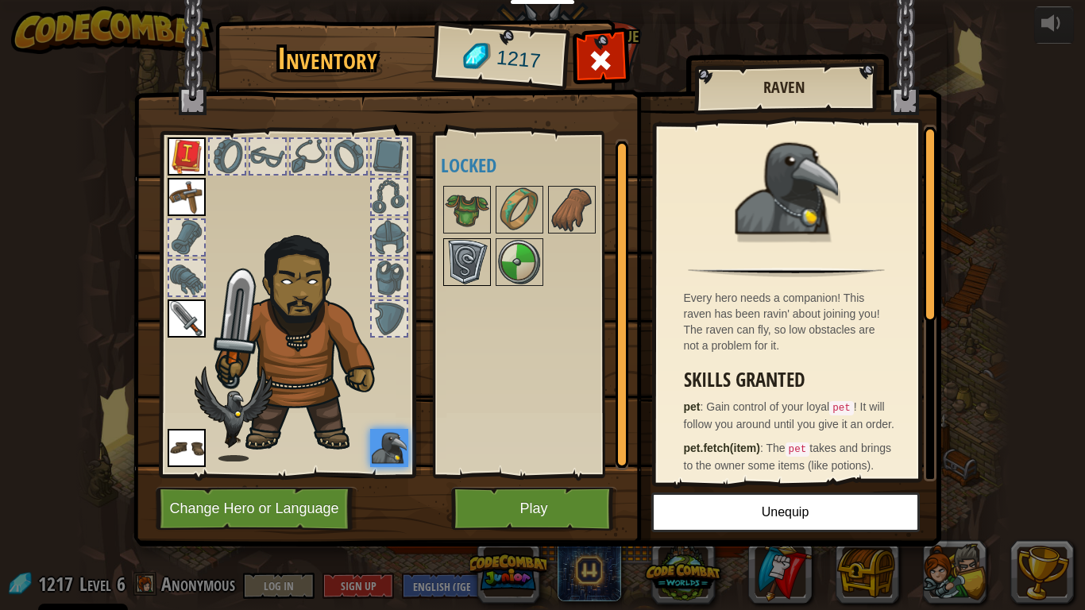
click at [464, 251] on img at bounding box center [467, 262] width 44 height 44
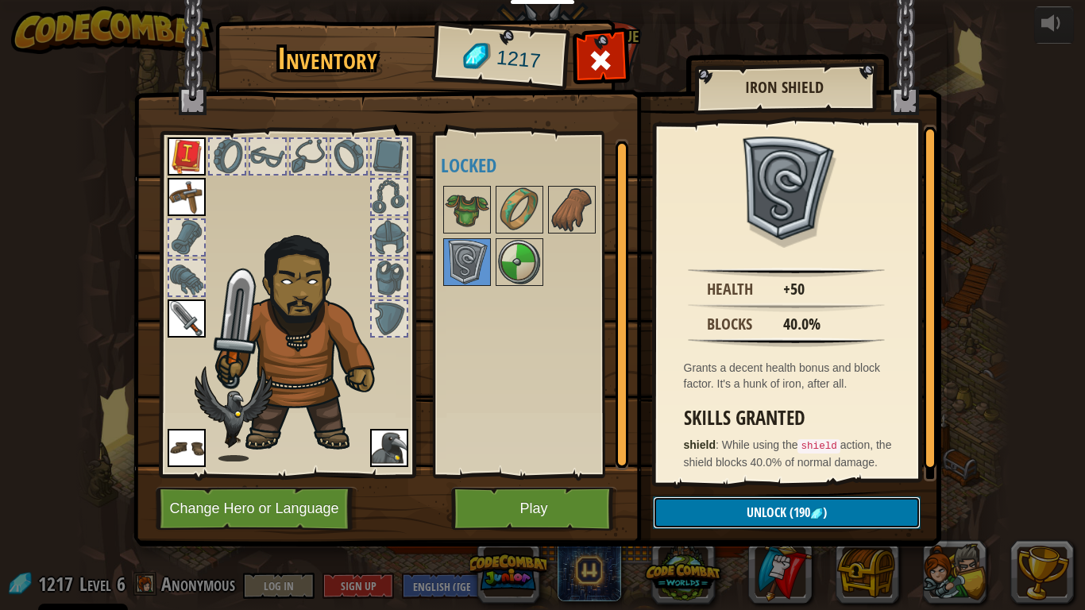
click at [747, 475] on span "Unlock" at bounding box center [767, 512] width 40 height 17
click at [742, 475] on button "Confirm" at bounding box center [787, 512] width 268 height 33
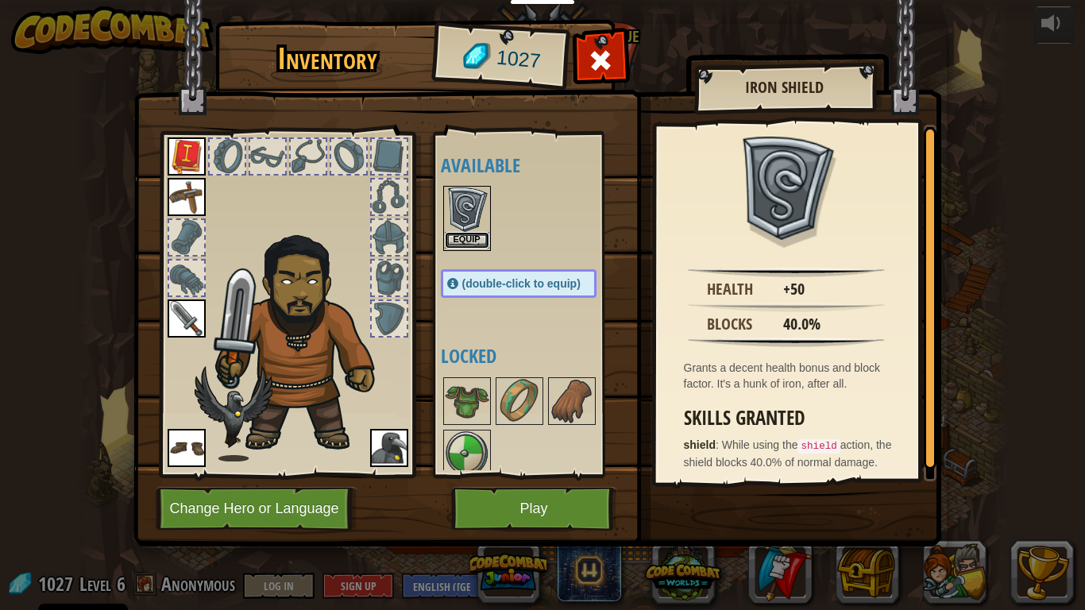
click at [477, 235] on button "Equip" at bounding box center [467, 240] width 44 height 17
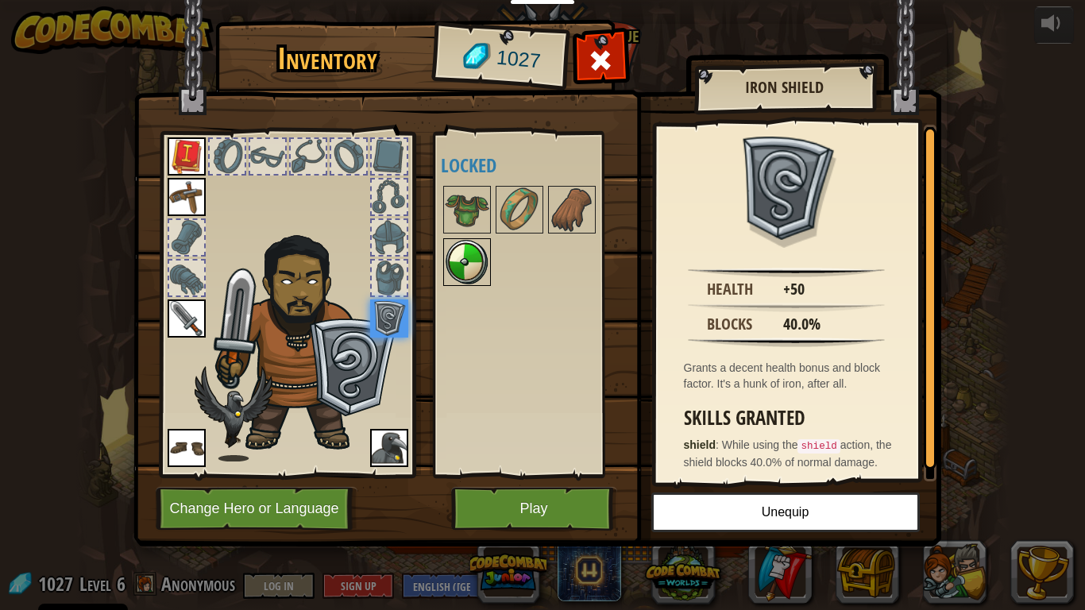
click at [461, 264] on img at bounding box center [467, 262] width 44 height 44
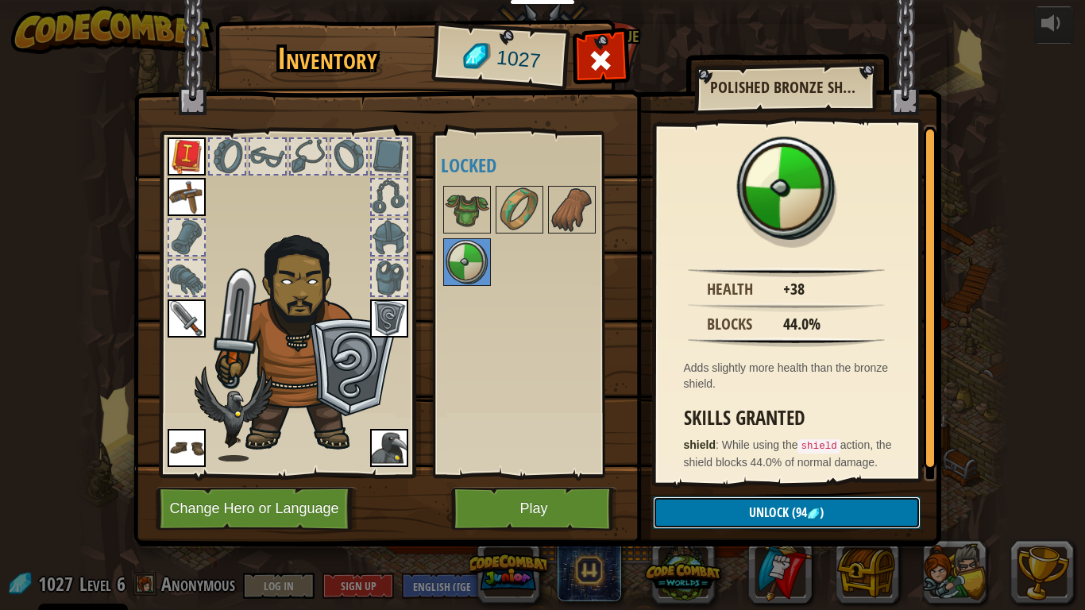
click at [762, 475] on span "Unlock" at bounding box center [769, 512] width 40 height 17
click at [764, 475] on button "Confirm" at bounding box center [787, 512] width 268 height 33
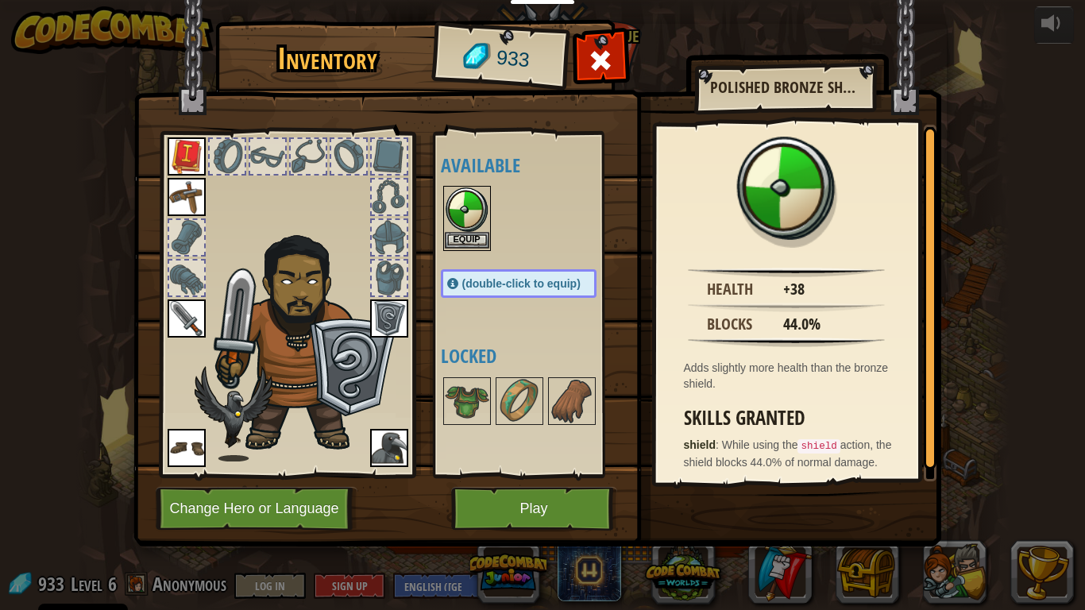
click at [461, 213] on img at bounding box center [467, 209] width 44 height 44
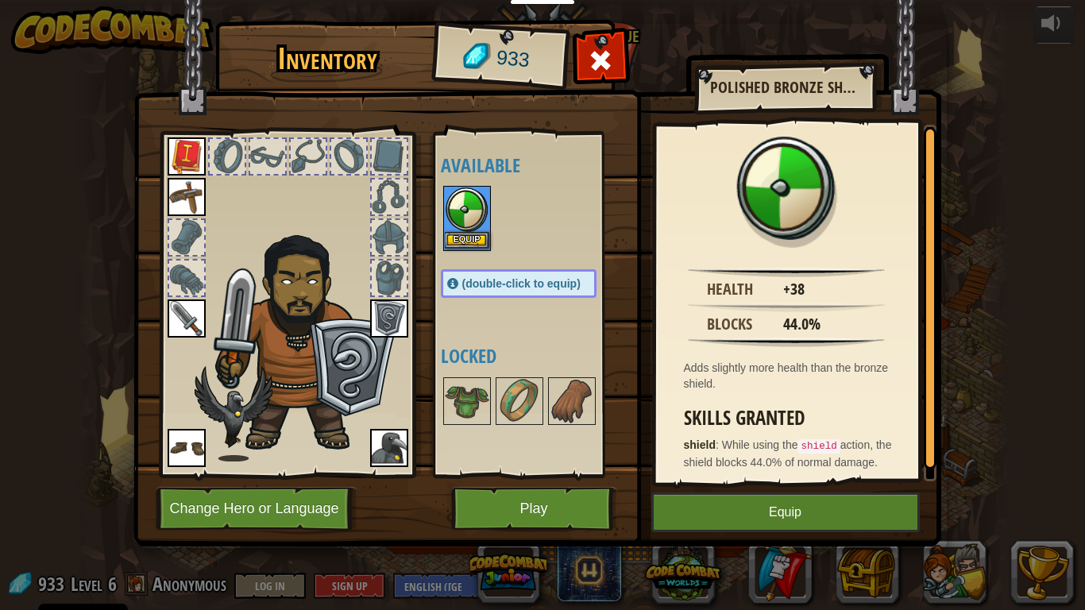
click at [471, 226] on img at bounding box center [467, 209] width 44 height 44
click at [738, 475] on button "Equip" at bounding box center [785, 512] width 268 height 40
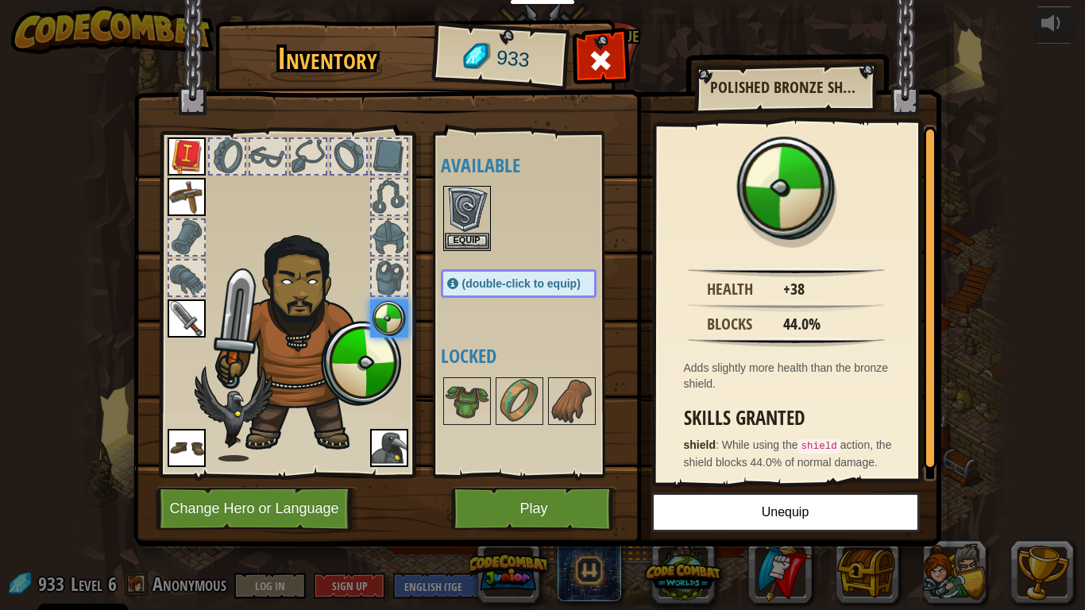
click at [187, 201] on img at bounding box center [187, 197] width 38 height 38
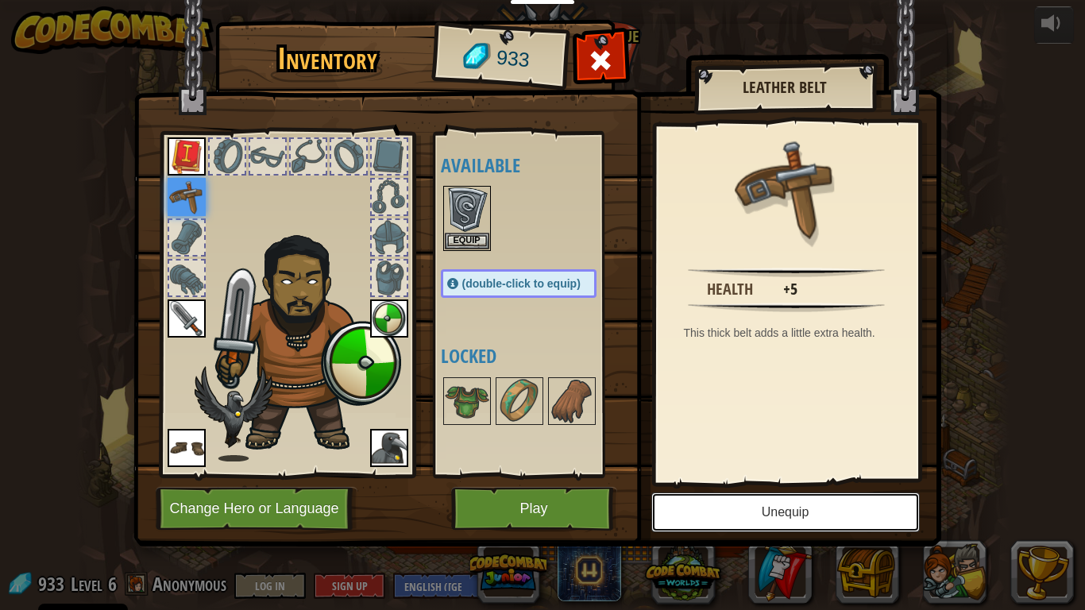
click at [688, 475] on button "Unequip" at bounding box center [785, 512] width 268 height 40
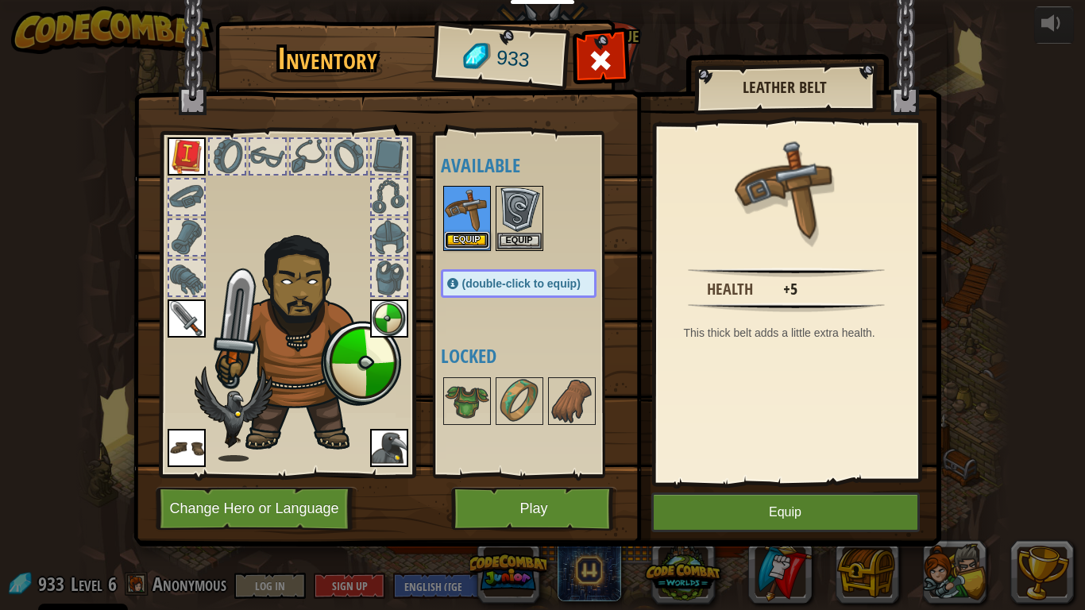
click at [467, 234] on button "Equip" at bounding box center [467, 240] width 44 height 17
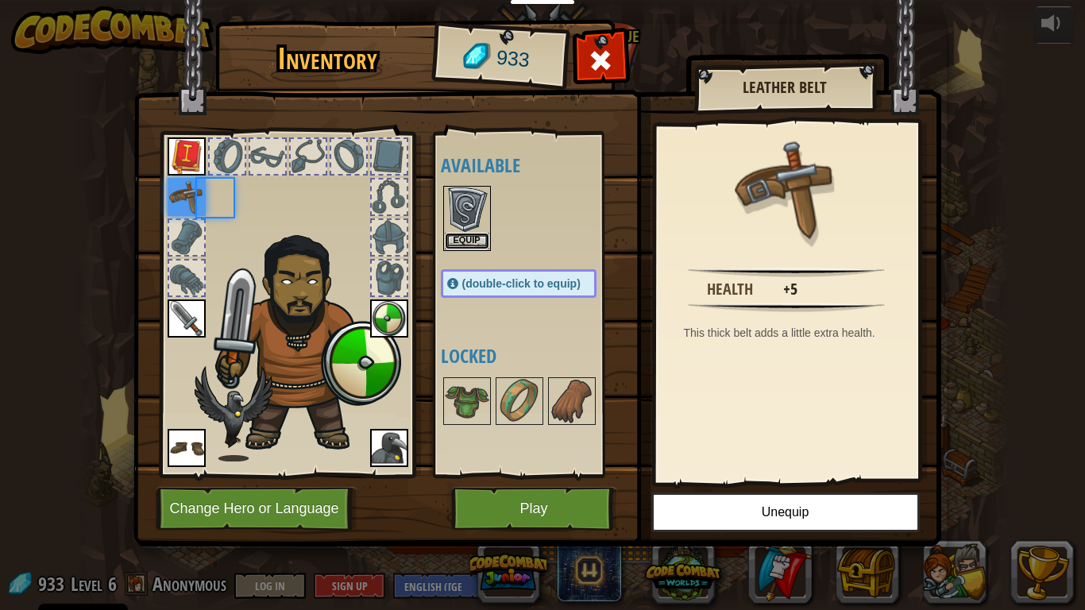
click at [467, 234] on button "Equip" at bounding box center [467, 241] width 44 height 17
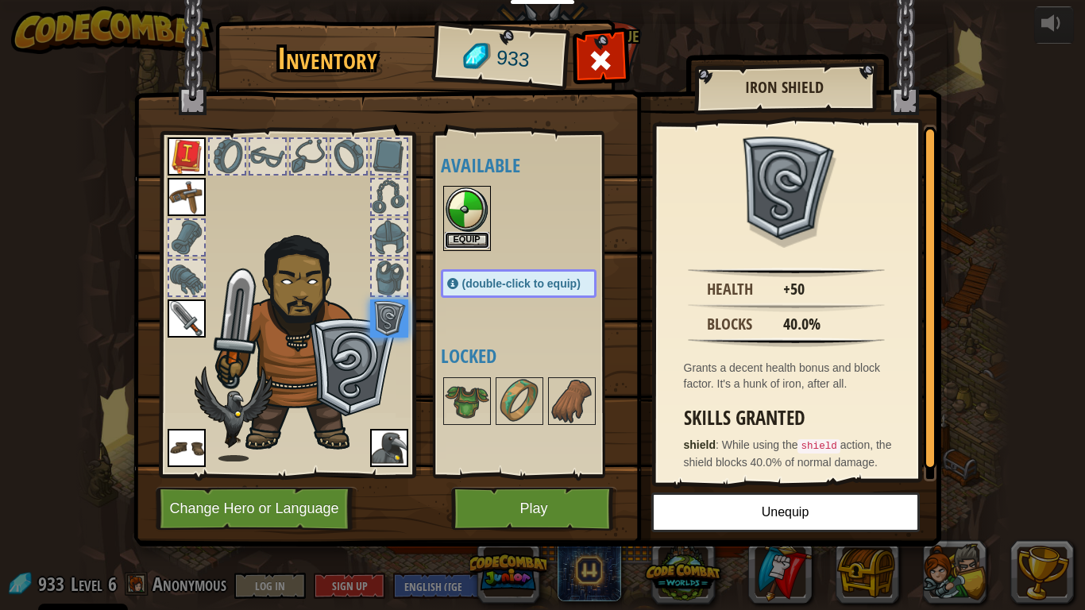
click at [481, 235] on button "Equip" at bounding box center [467, 240] width 44 height 17
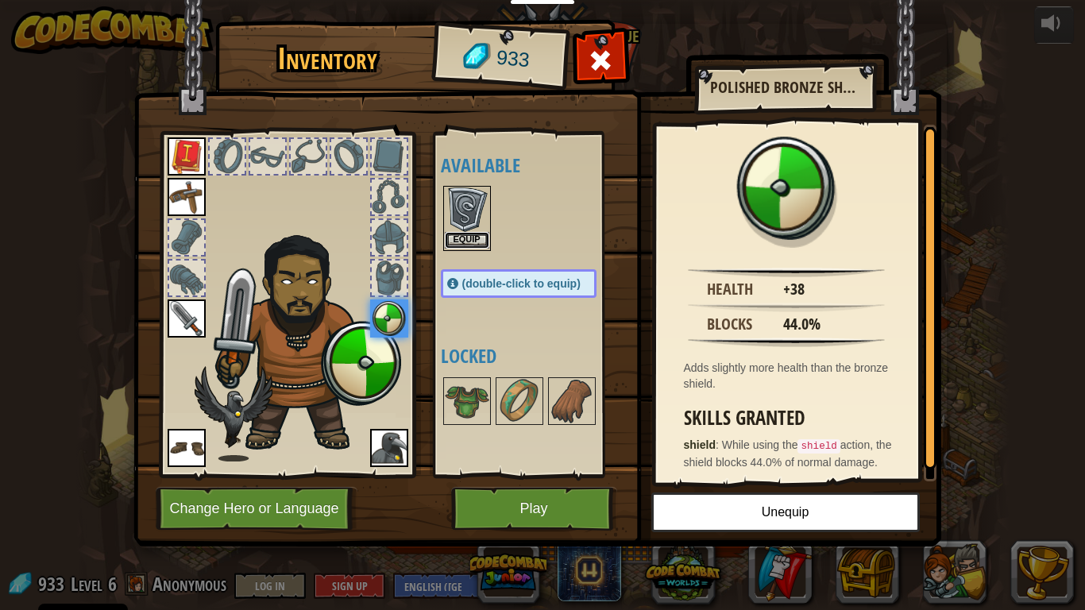
click at [476, 240] on button "Equip" at bounding box center [467, 240] width 44 height 17
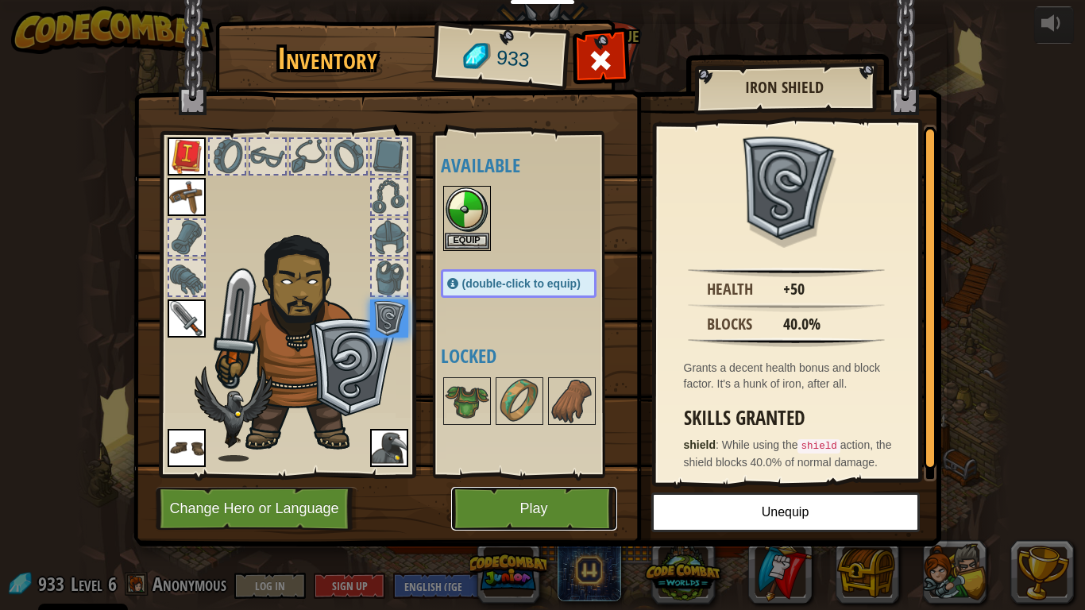
click at [522, 475] on button "Play" at bounding box center [534, 509] width 166 height 44
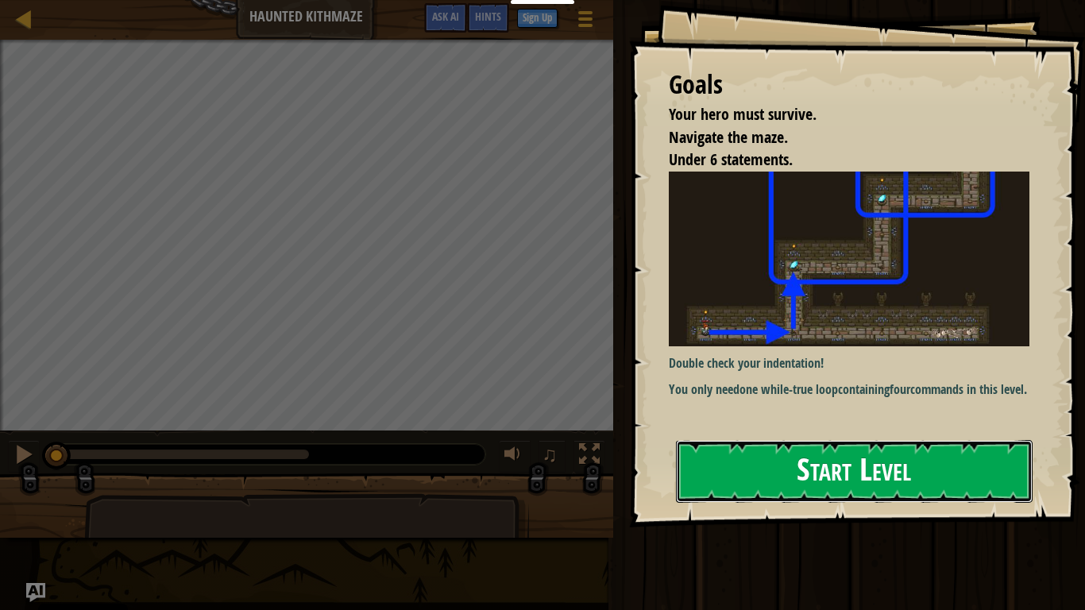
click at [803, 470] on button "Start Level" at bounding box center [854, 471] width 357 height 63
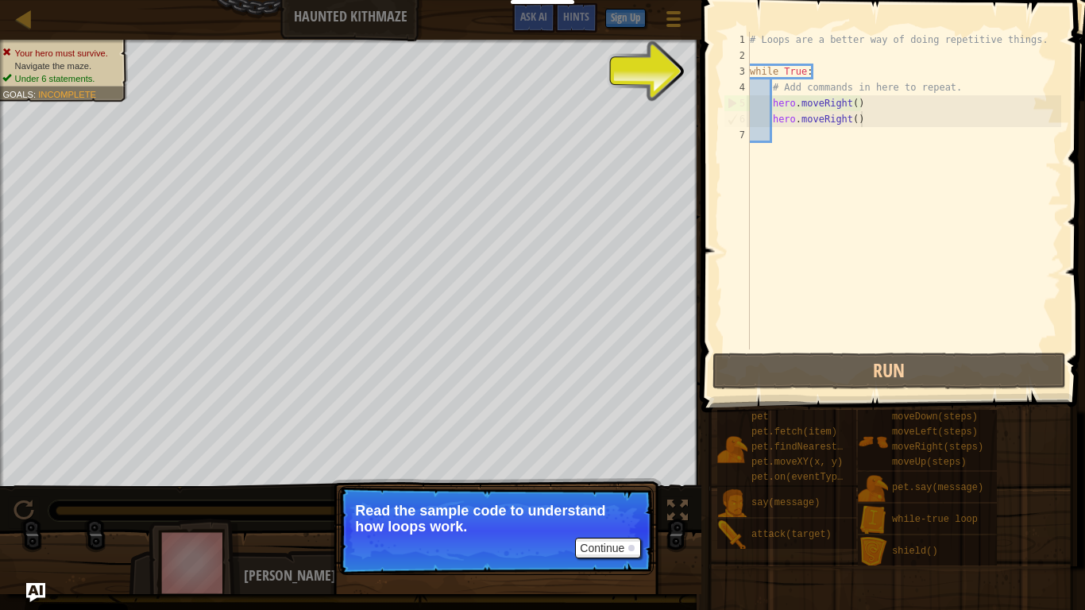
click at [873, 124] on div "# Loops are a better way of doing repetitive things. while True : # Add command…" at bounding box center [904, 206] width 315 height 349
click at [865, 118] on div "# Loops are a better way of doing repetitive things. while True : # Add command…" at bounding box center [904, 206] width 315 height 349
click at [865, 120] on div "# Loops are a better way of doing repetitive things. while True : # Add command…" at bounding box center [904, 206] width 315 height 349
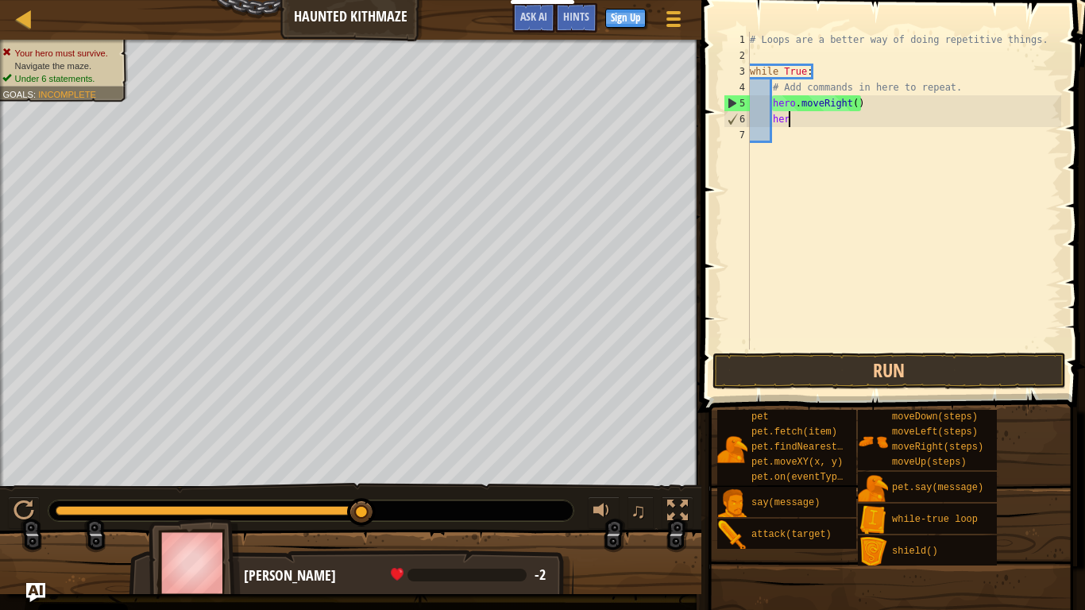
type textarea "h"
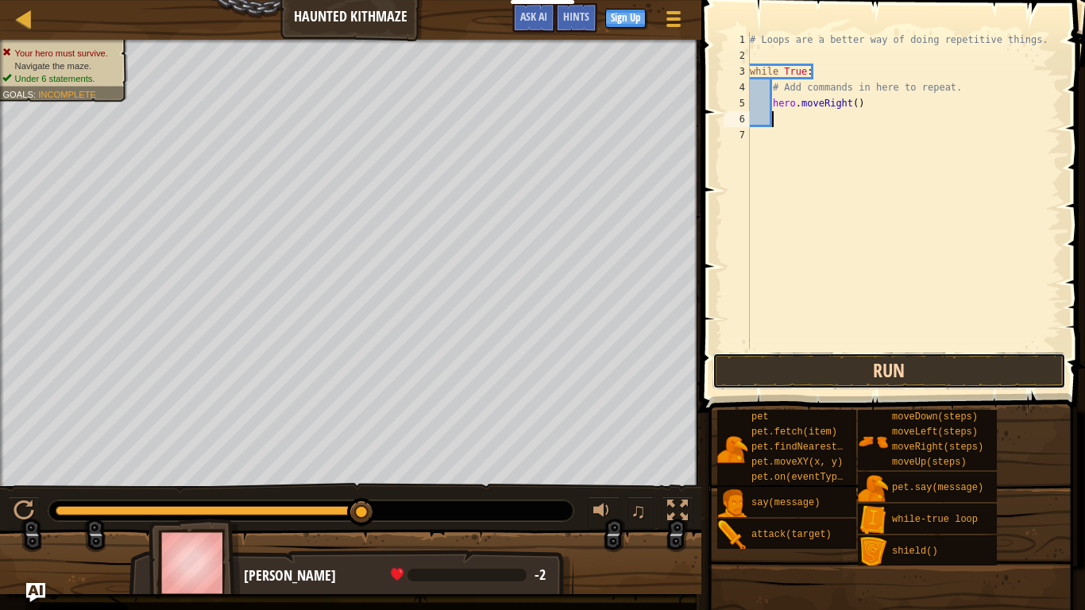
click at [930, 365] on button "Run" at bounding box center [888, 371] width 353 height 37
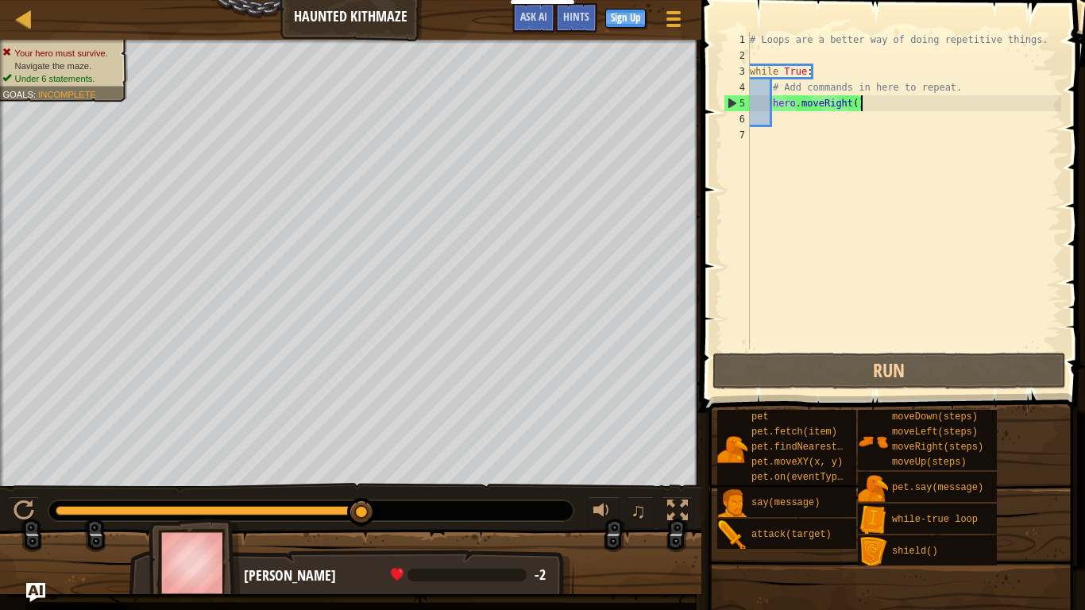
click at [863, 107] on div "# Loops are a better way of doing repetitive things. while True : # Add command…" at bounding box center [904, 206] width 315 height 349
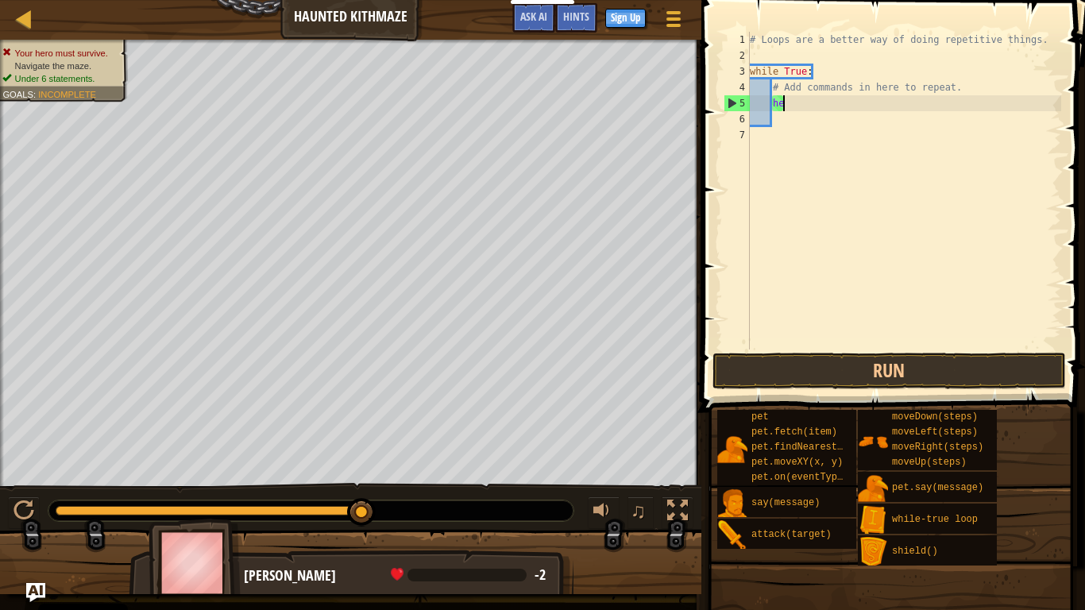
type textarea "h"
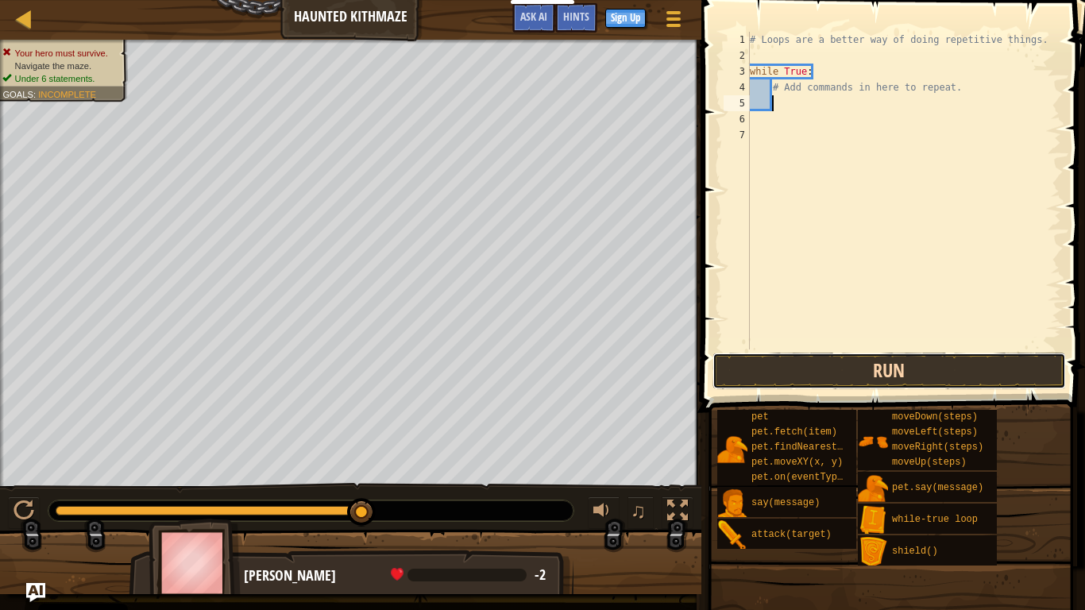
click at [904, 369] on button "Run" at bounding box center [888, 371] width 353 height 37
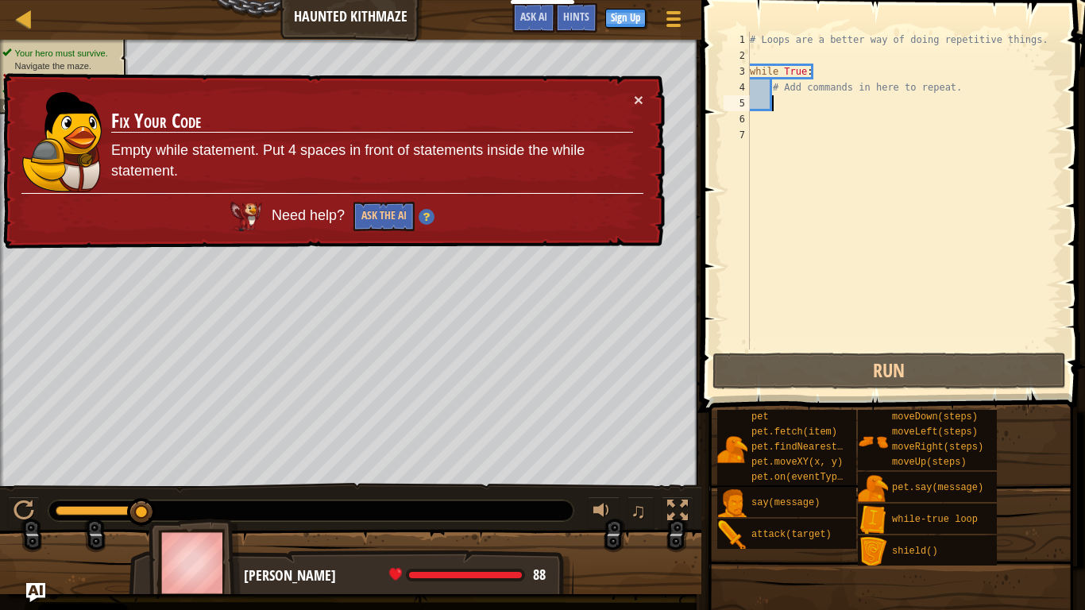
click at [772, 90] on div "# Loops are a better way of doing repetitive things. while True : # Add command…" at bounding box center [904, 206] width 315 height 349
click at [639, 97] on button "×" at bounding box center [639, 99] width 10 height 17
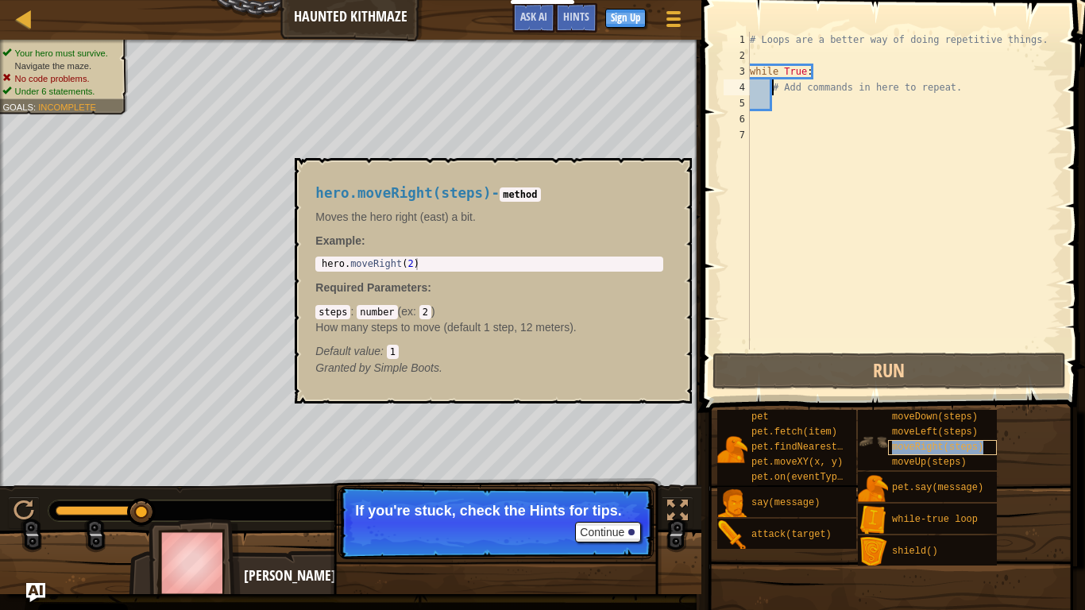
click at [917, 448] on span "moveRight(steps)" at bounding box center [937, 447] width 91 height 11
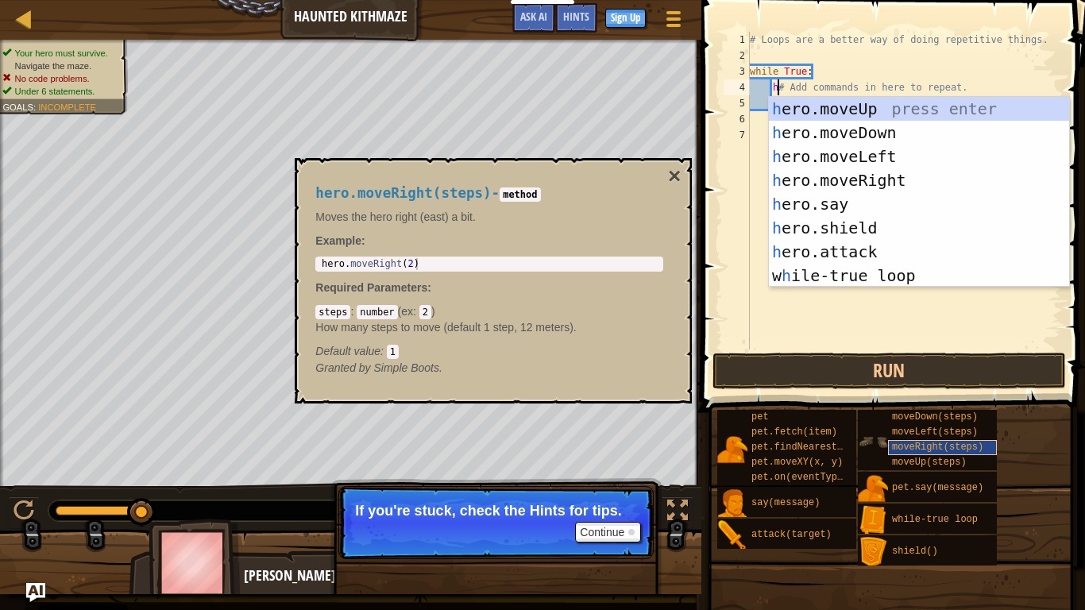
scroll to position [7, 6]
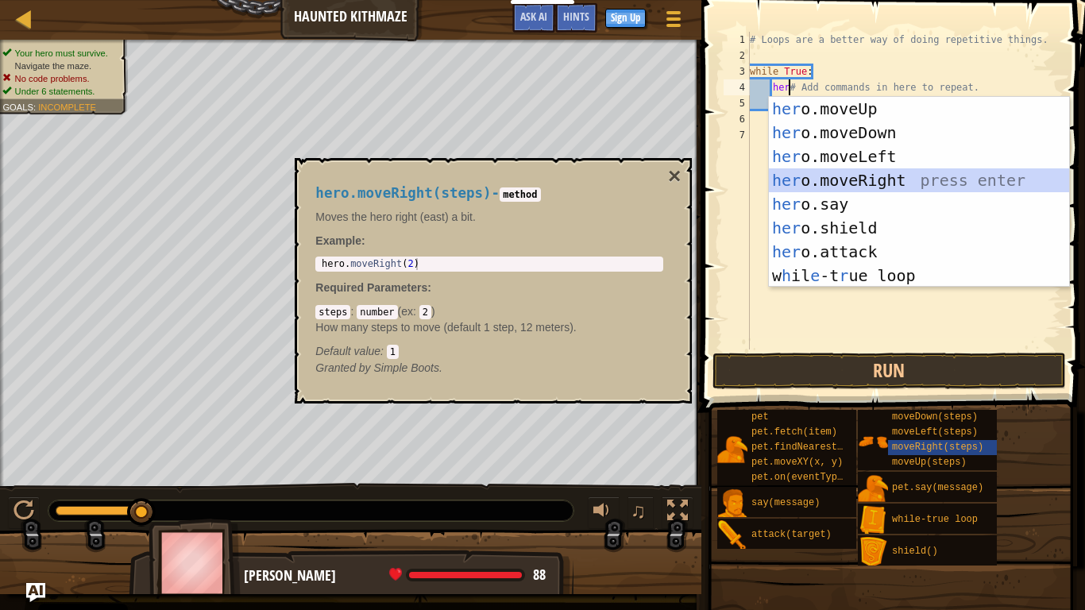
click at [898, 170] on div "her o.moveUp press enter her o.moveDown press enter her o.moveLeft press enter …" at bounding box center [919, 216] width 300 height 238
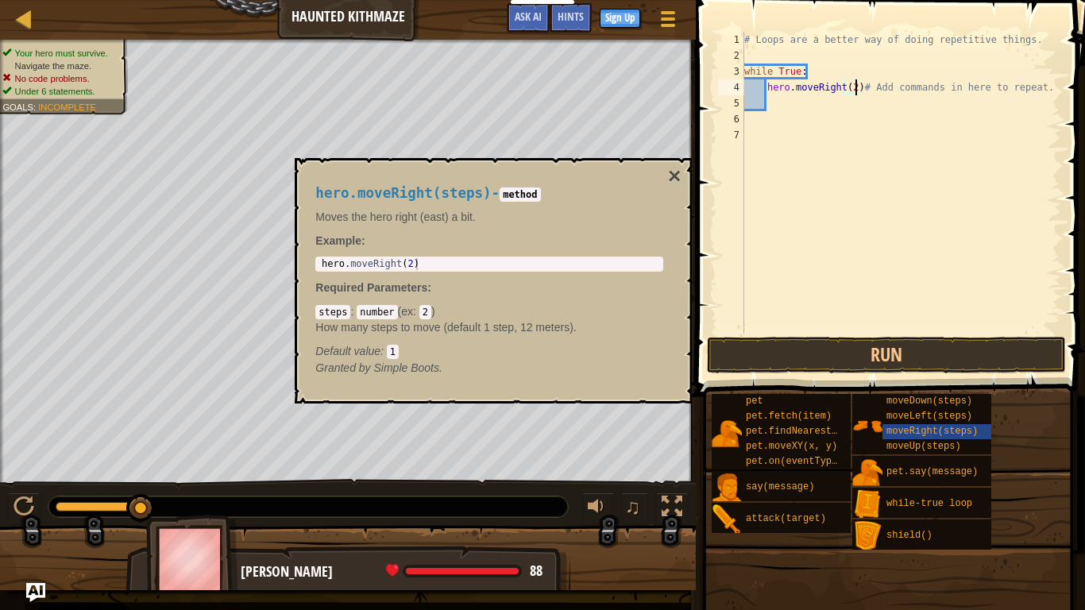
scroll to position [7, 17]
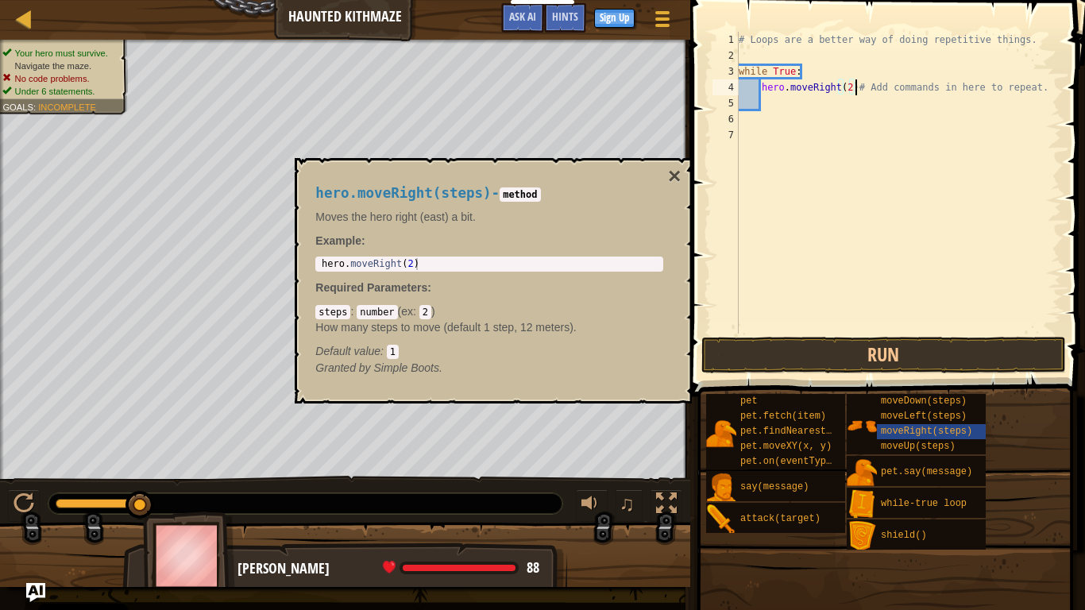
type textarea "# Add commands in here to repeat."
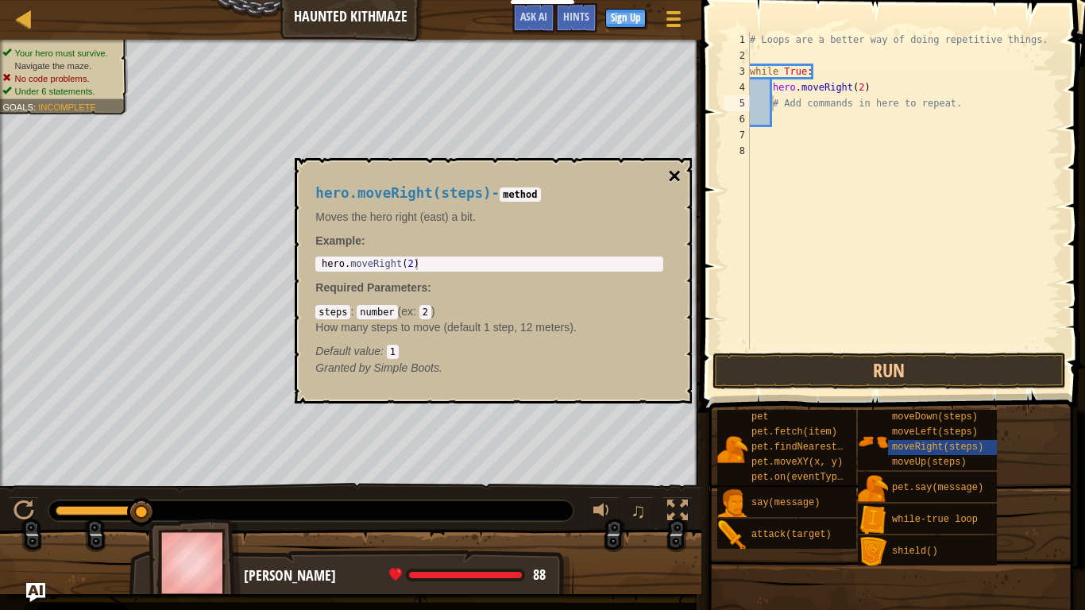
click at [680, 174] on button "×" at bounding box center [674, 176] width 13 height 22
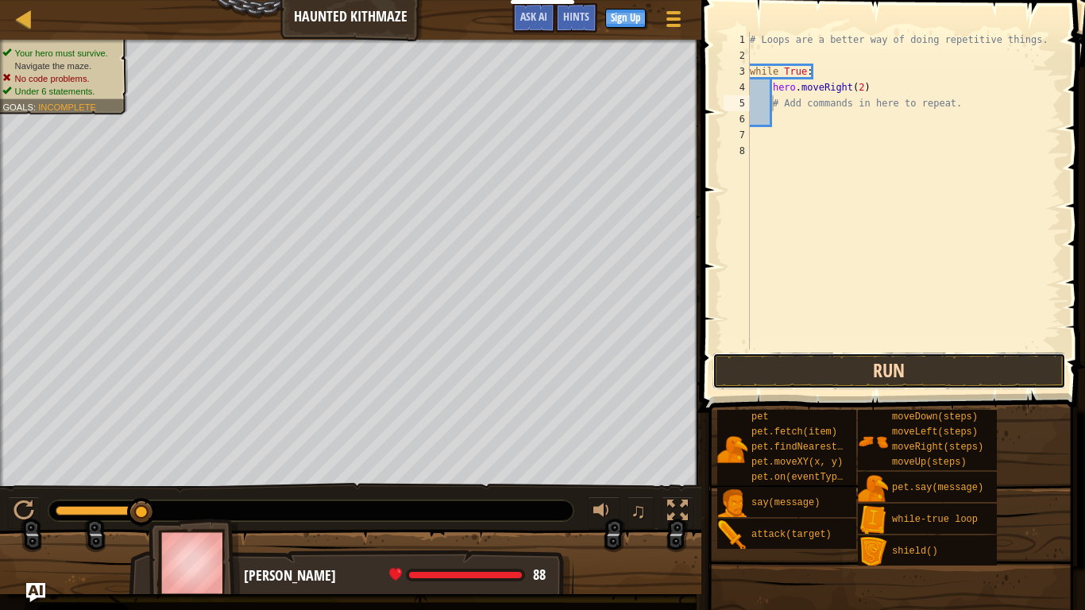
click at [820, 361] on button "Run" at bounding box center [888, 371] width 353 height 37
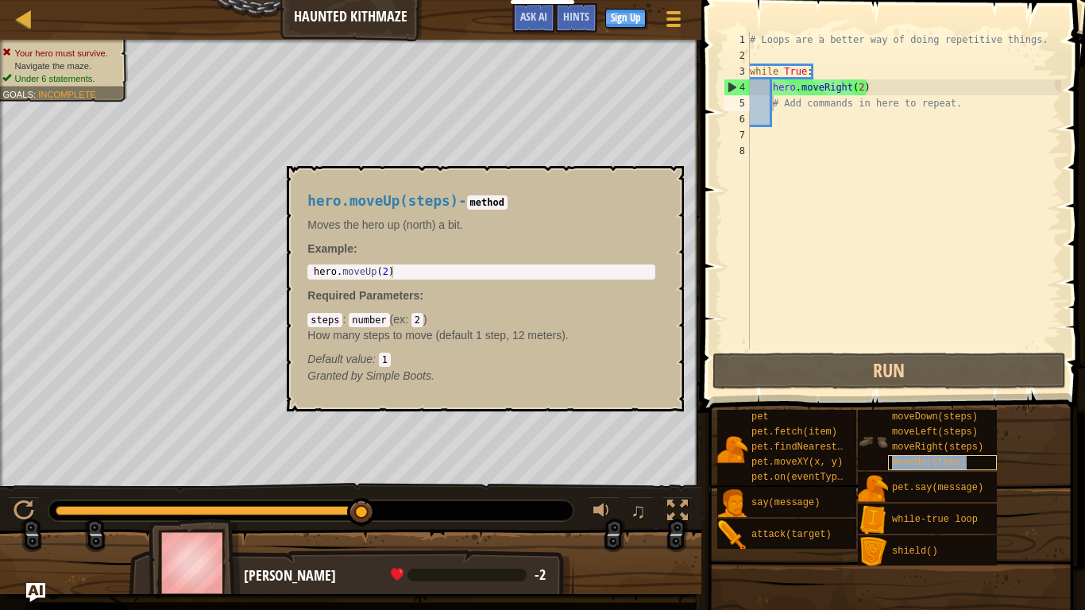
click at [944, 463] on span "moveUp(steps)" at bounding box center [929, 462] width 75 height 11
click at [914, 458] on span "moveUp(steps)" at bounding box center [929, 462] width 75 height 11
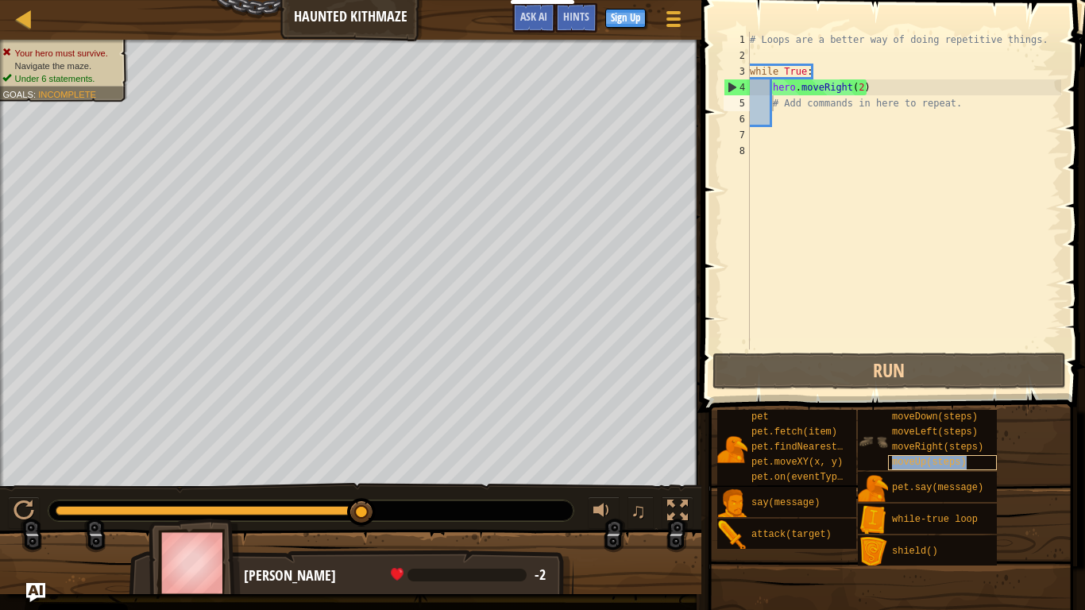
click at [914, 458] on span "moveUp(steps)" at bounding box center [929, 462] width 75 height 11
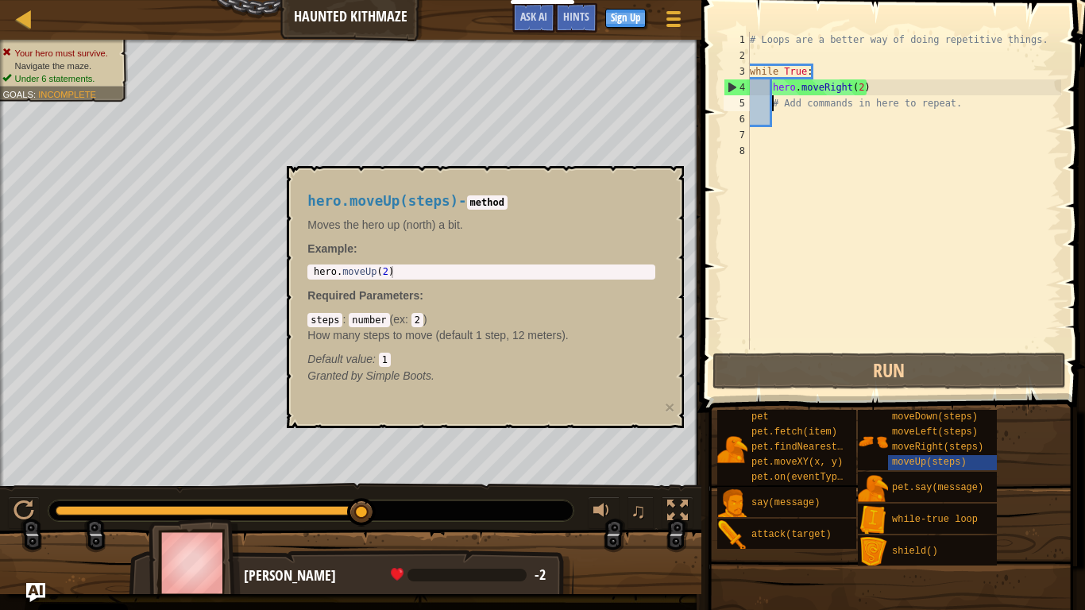
type textarea "hero.moveUp(2)"
click at [397, 272] on div "hero . moveUp ( 2 )" at bounding box center [482, 284] width 342 height 36
click at [363, 267] on div "hero . moveUp ( 2 )" at bounding box center [482, 284] width 342 height 36
click at [412, 272] on div "hero . moveUp ( 2 )" at bounding box center [482, 284] width 342 height 36
click at [935, 106] on div "# Loops are a better way of doing repetitive things. while True : hero . moveRi…" at bounding box center [904, 206] width 315 height 349
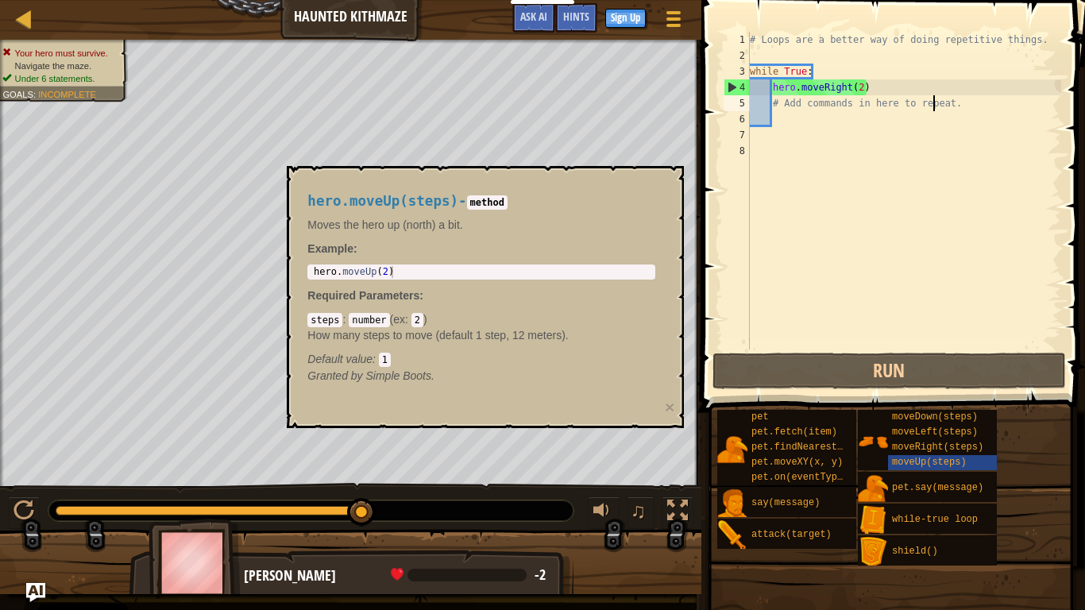
click at [662, 401] on div "hero.moveUp(steps) - method Moves the hero up (north) a bit. Example : hero.mov…" at bounding box center [485, 297] width 397 height 262
click at [671, 404] on button "×" at bounding box center [670, 407] width 10 height 17
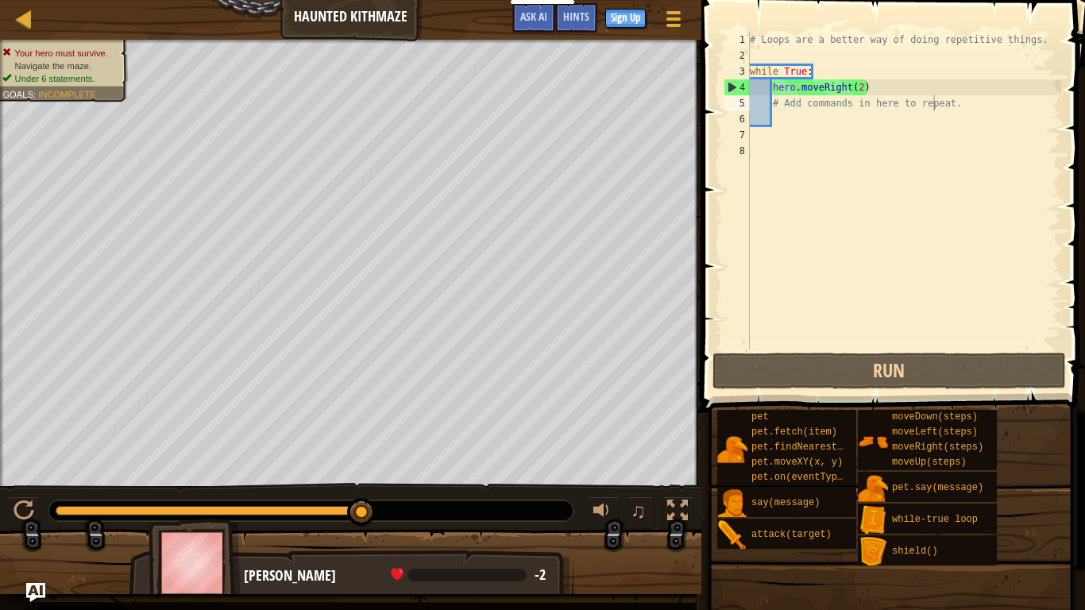
click at [786, 106] on div "# Loops are a better way of doing repetitive things. while True : hero . moveRi…" at bounding box center [904, 206] width 315 height 349
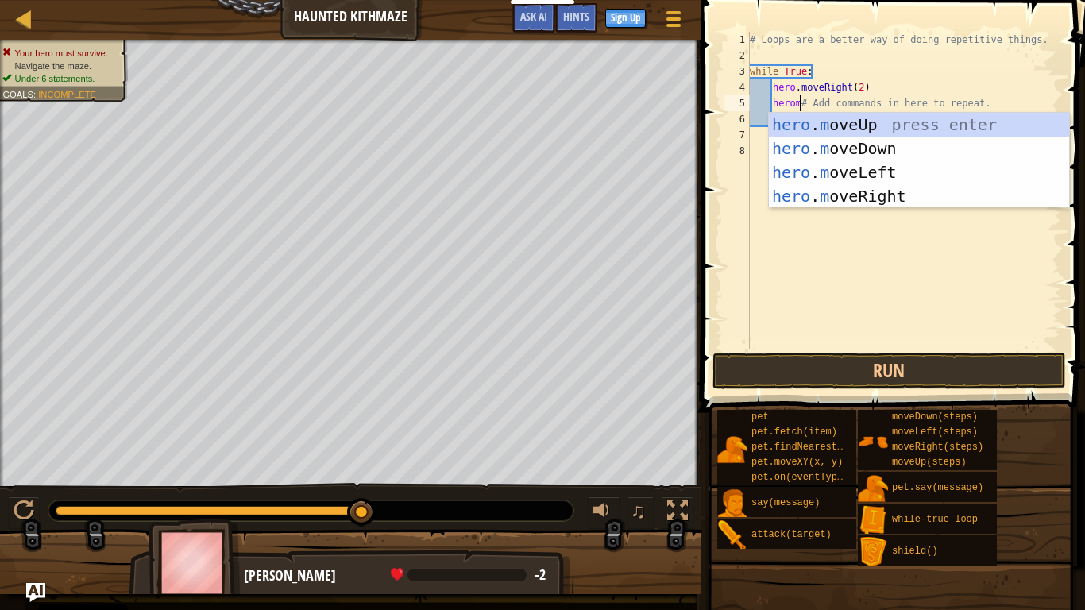
scroll to position [7, 8]
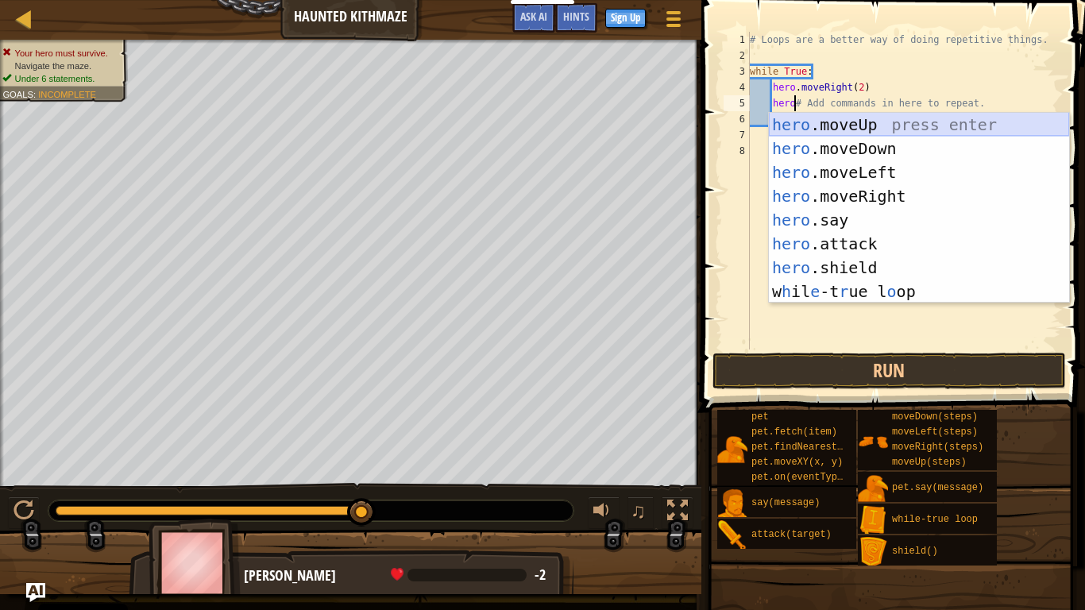
click at [867, 124] on div "hero .moveUp press enter hero .moveDown press enter hero .moveLeft press enter …" at bounding box center [919, 232] width 300 height 238
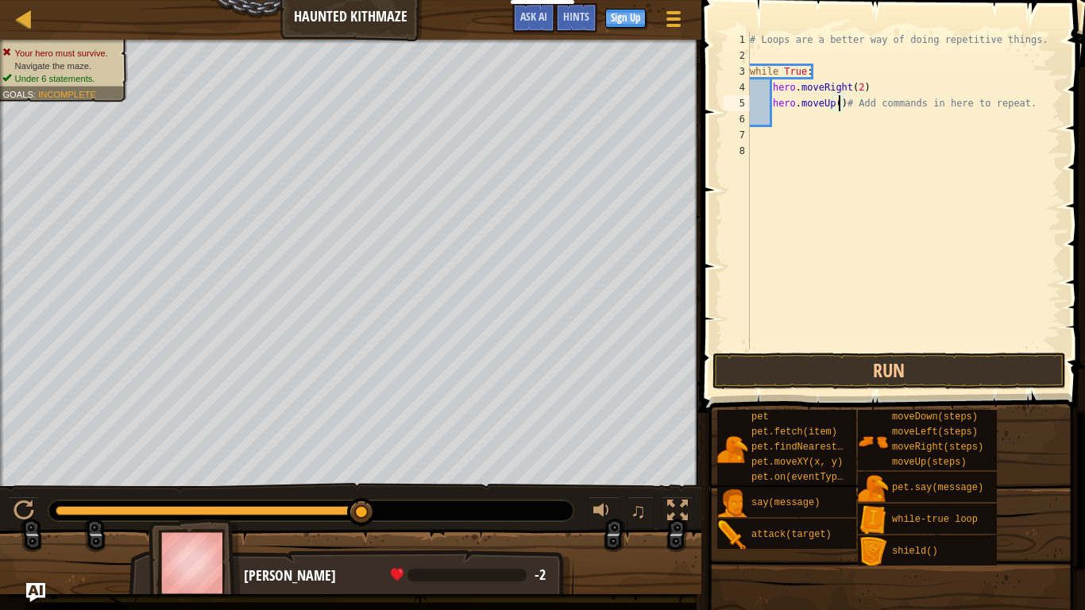
scroll to position [7, 14]
type textarea "hero.moveUp(2)# Add commands in here to repeat."
click at [978, 373] on button "Run" at bounding box center [888, 371] width 353 height 37
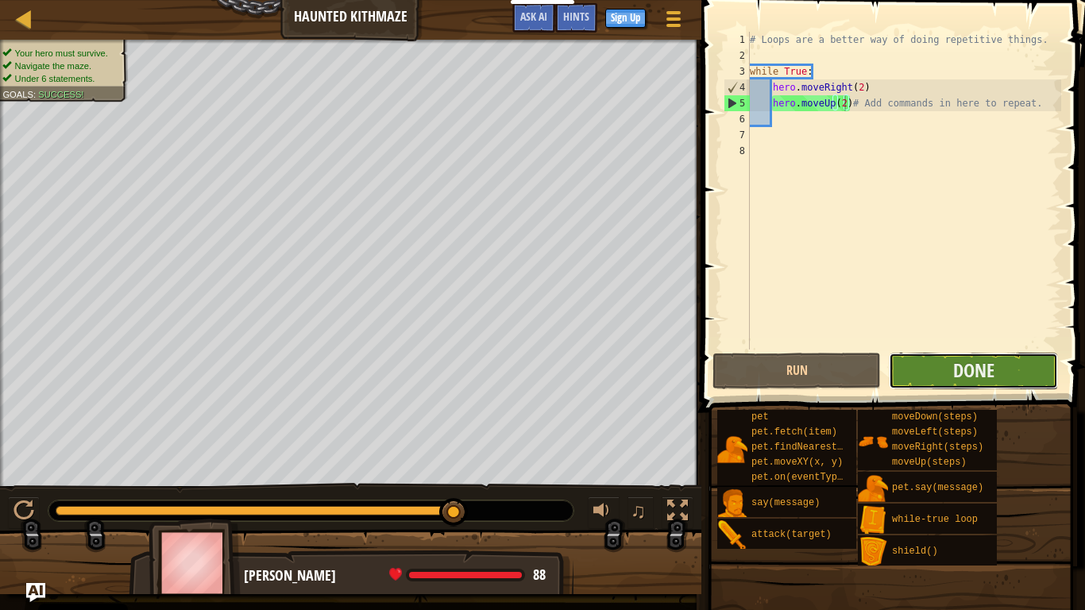
click at [1017, 373] on button "Done" at bounding box center [973, 371] width 168 height 37
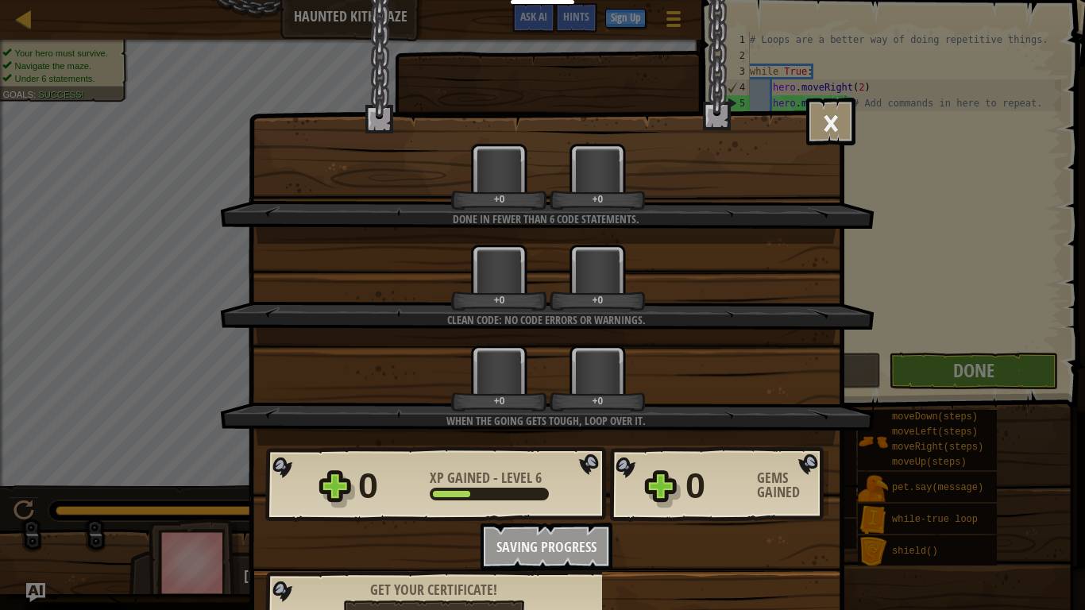
scroll to position [0, 0]
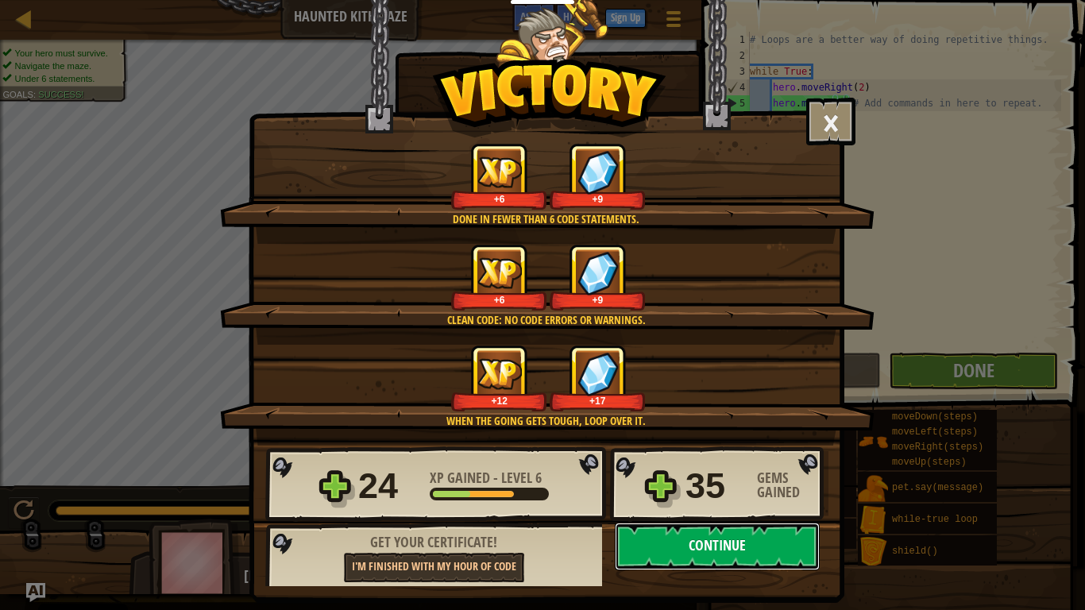
click at [764, 475] on button "Continue" at bounding box center [717, 547] width 205 height 48
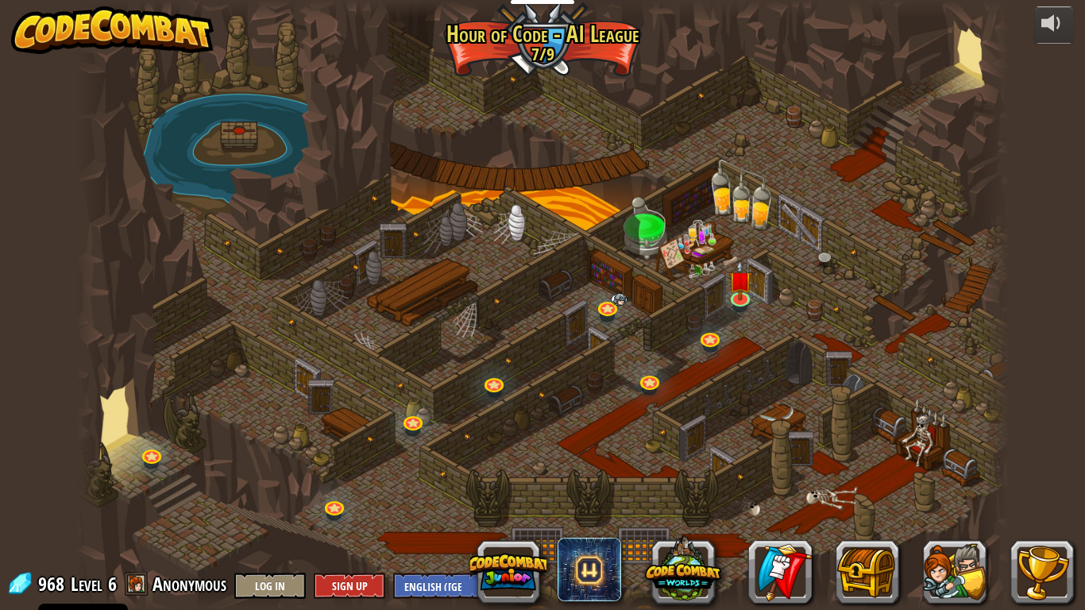
select select "en-[GEOGRAPHIC_DATA]"
